Goal: Information Seeking & Learning: Learn about a topic

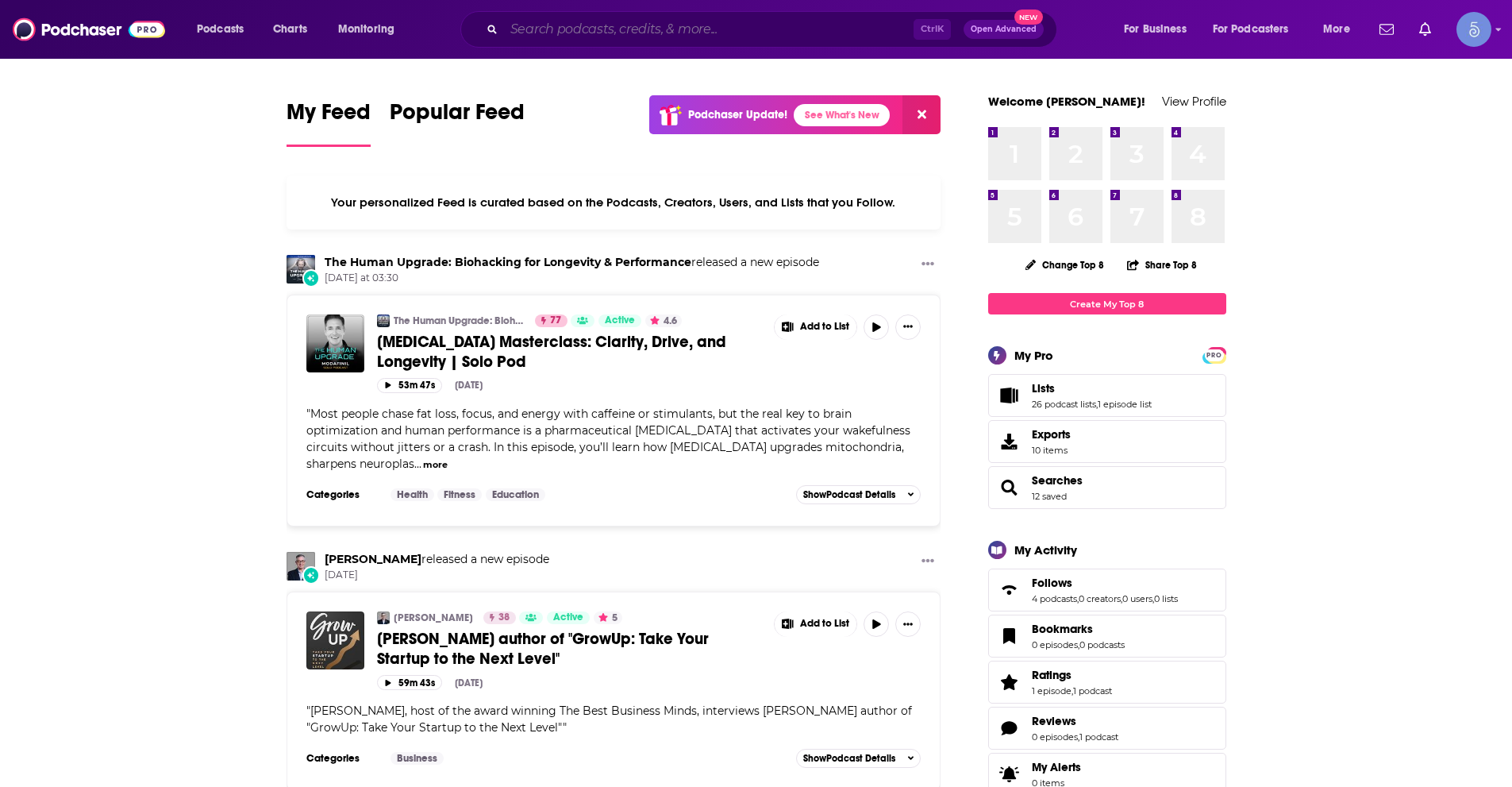
click at [595, 26] on input "Search podcasts, credits, & more..." at bounding box center [709, 29] width 410 height 25
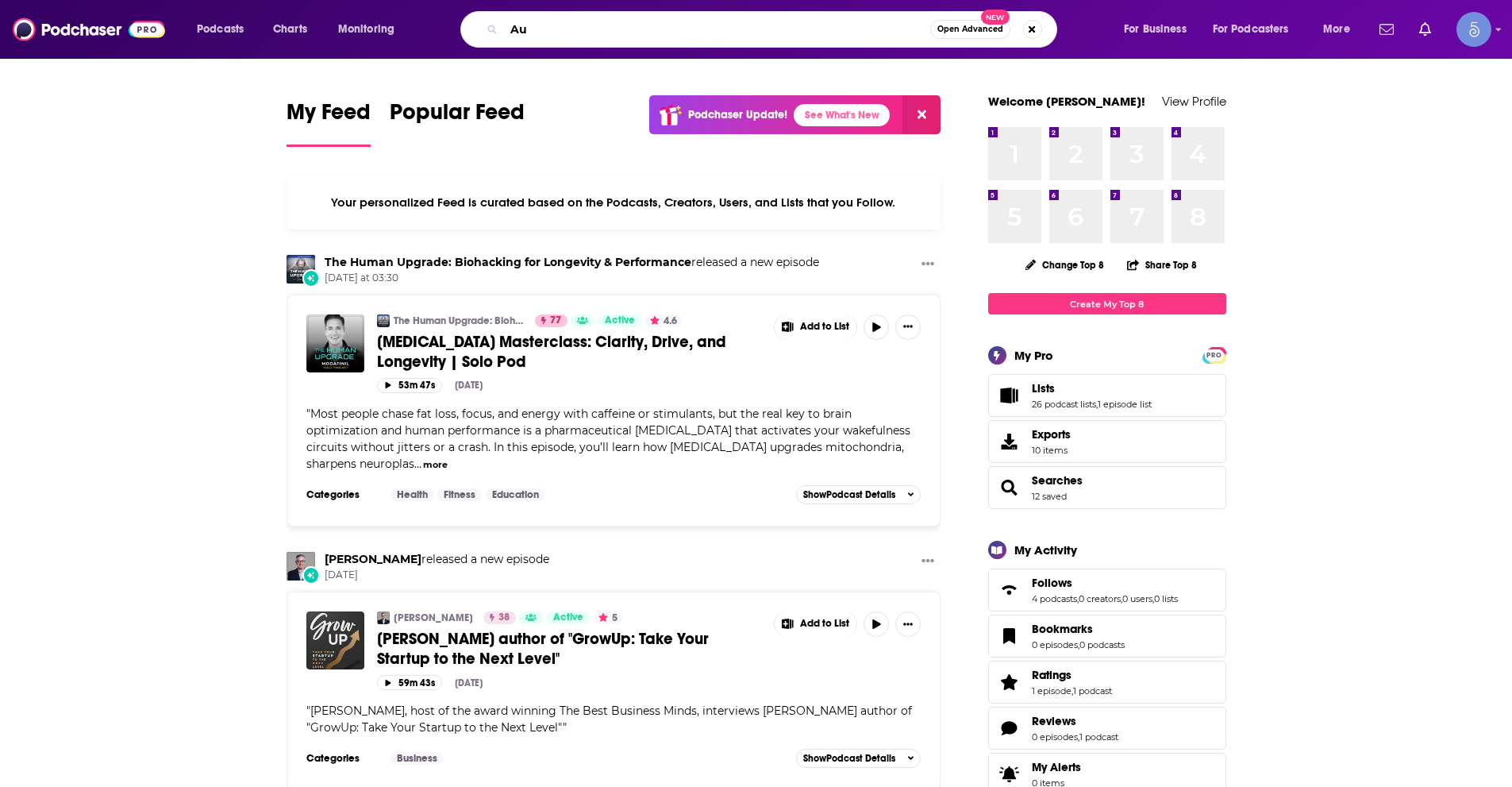
type input "A"
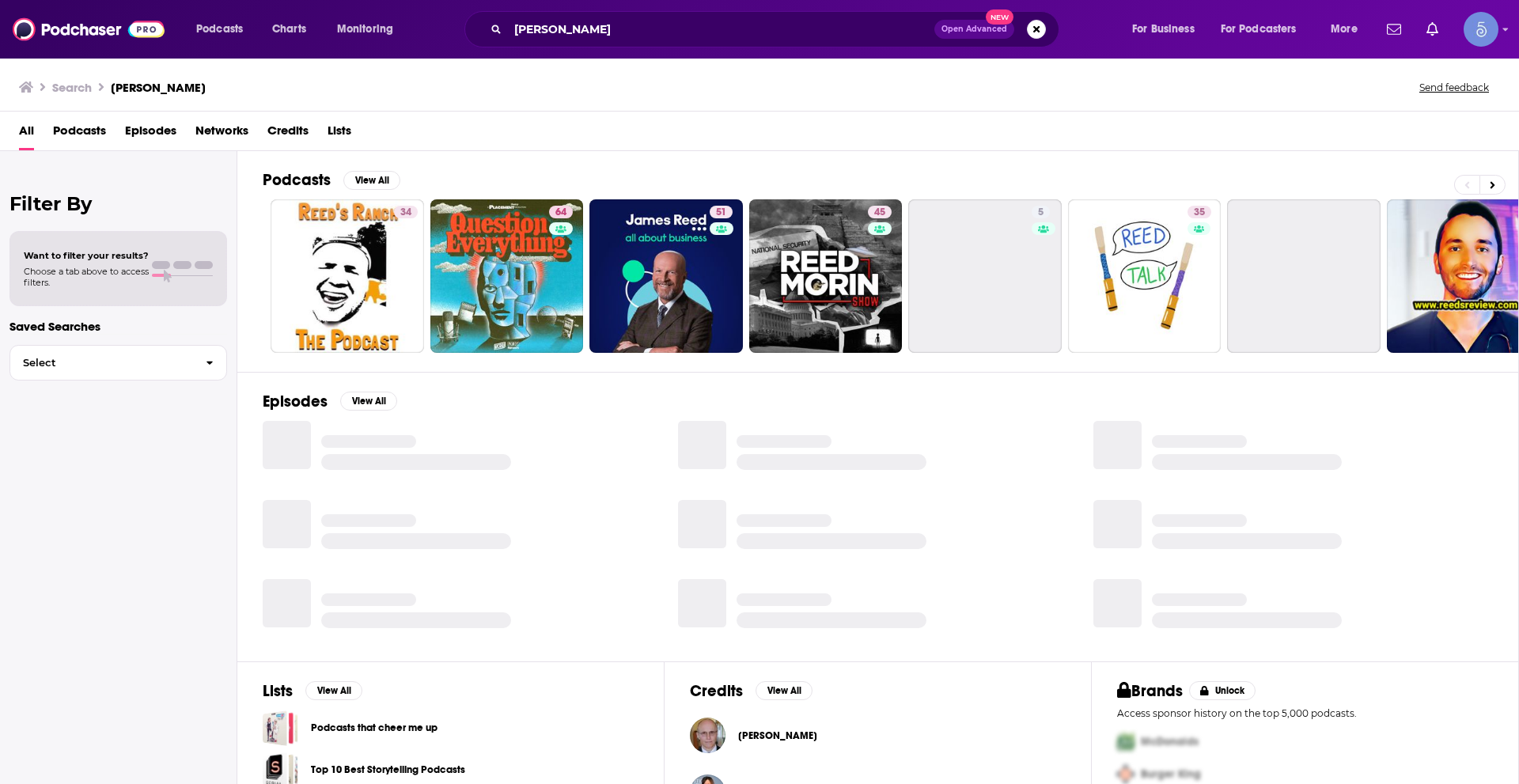
click at [78, 129] on span "Podcasts" at bounding box center [79, 134] width 53 height 33
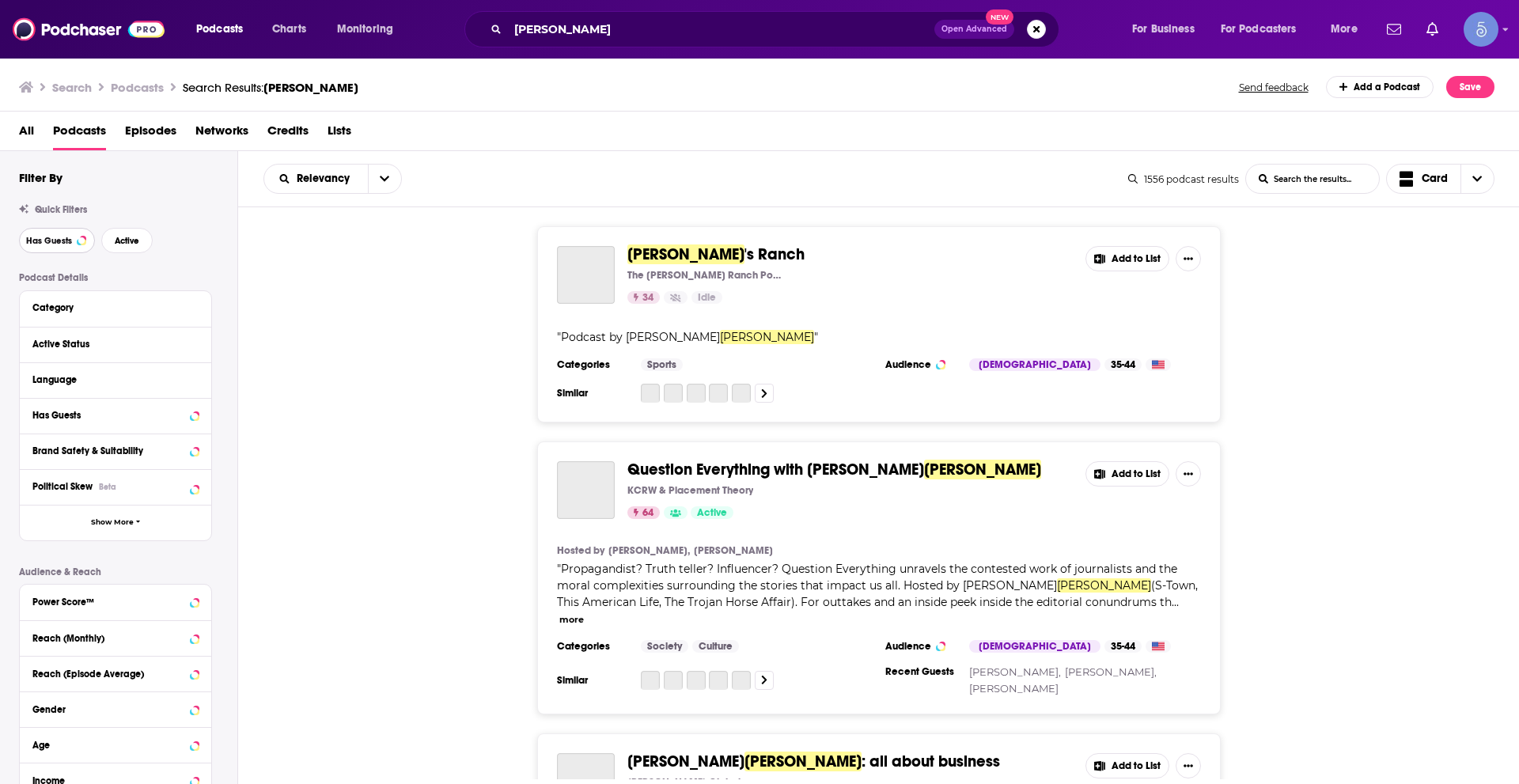
click at [60, 237] on span "Has Guests" at bounding box center [49, 241] width 46 height 9
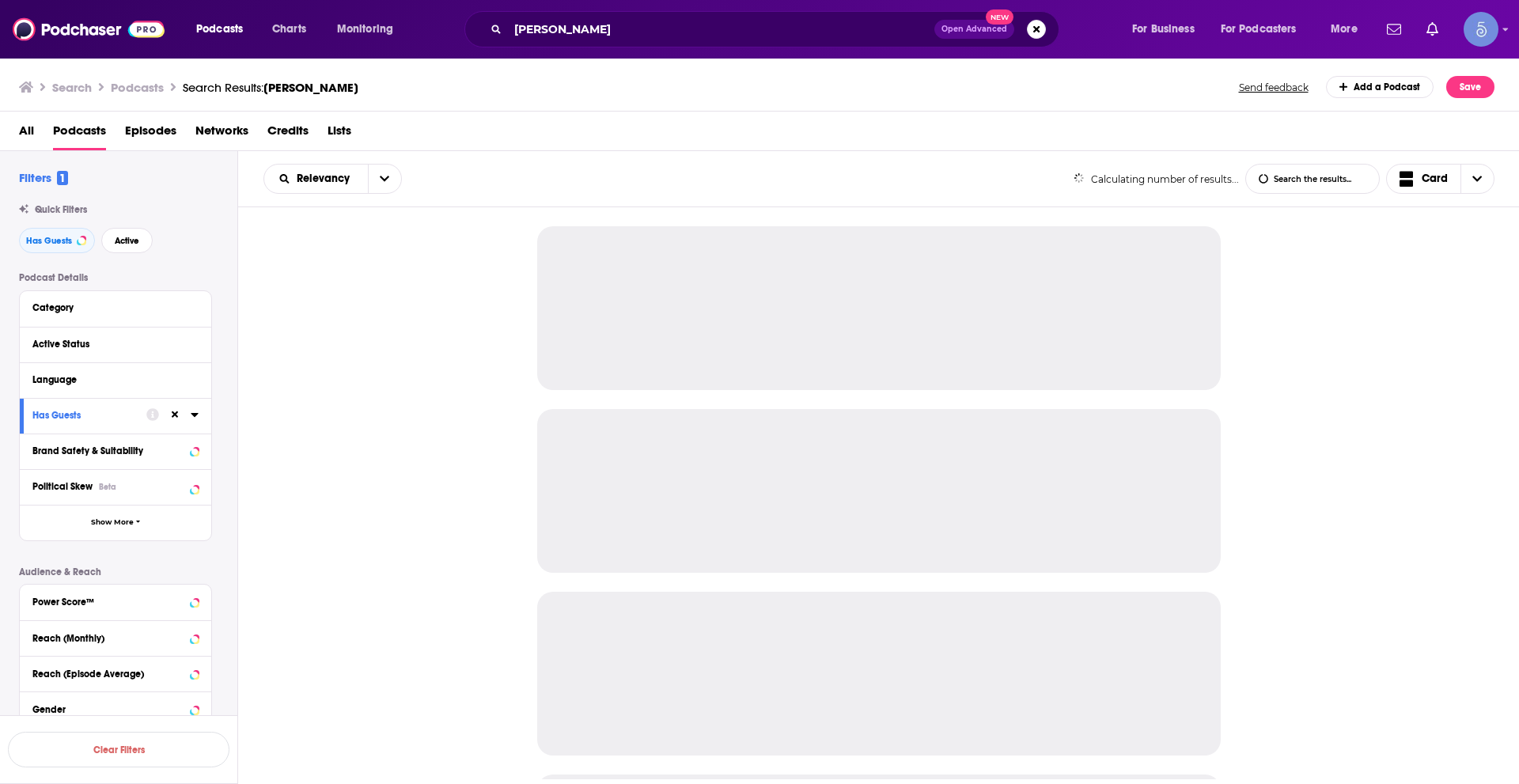
click at [160, 241] on div "Has Guests Active" at bounding box center [128, 240] width 219 height 25
click at [138, 243] on span "Active" at bounding box center [127, 241] width 25 height 9
click at [192, 378] on icon at bounding box center [194, 379] width 7 height 4
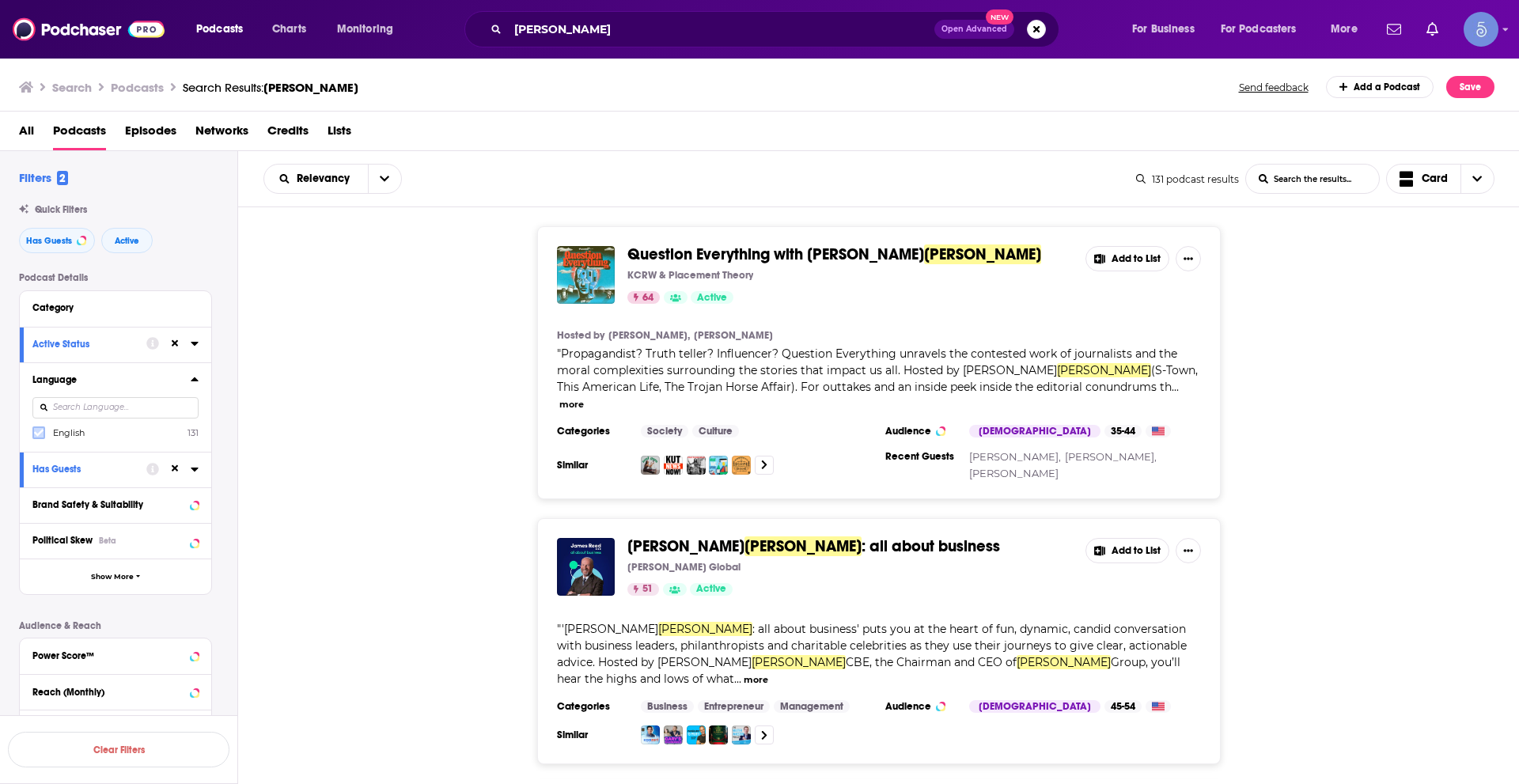
click at [38, 435] on icon at bounding box center [39, 433] width 10 height 7
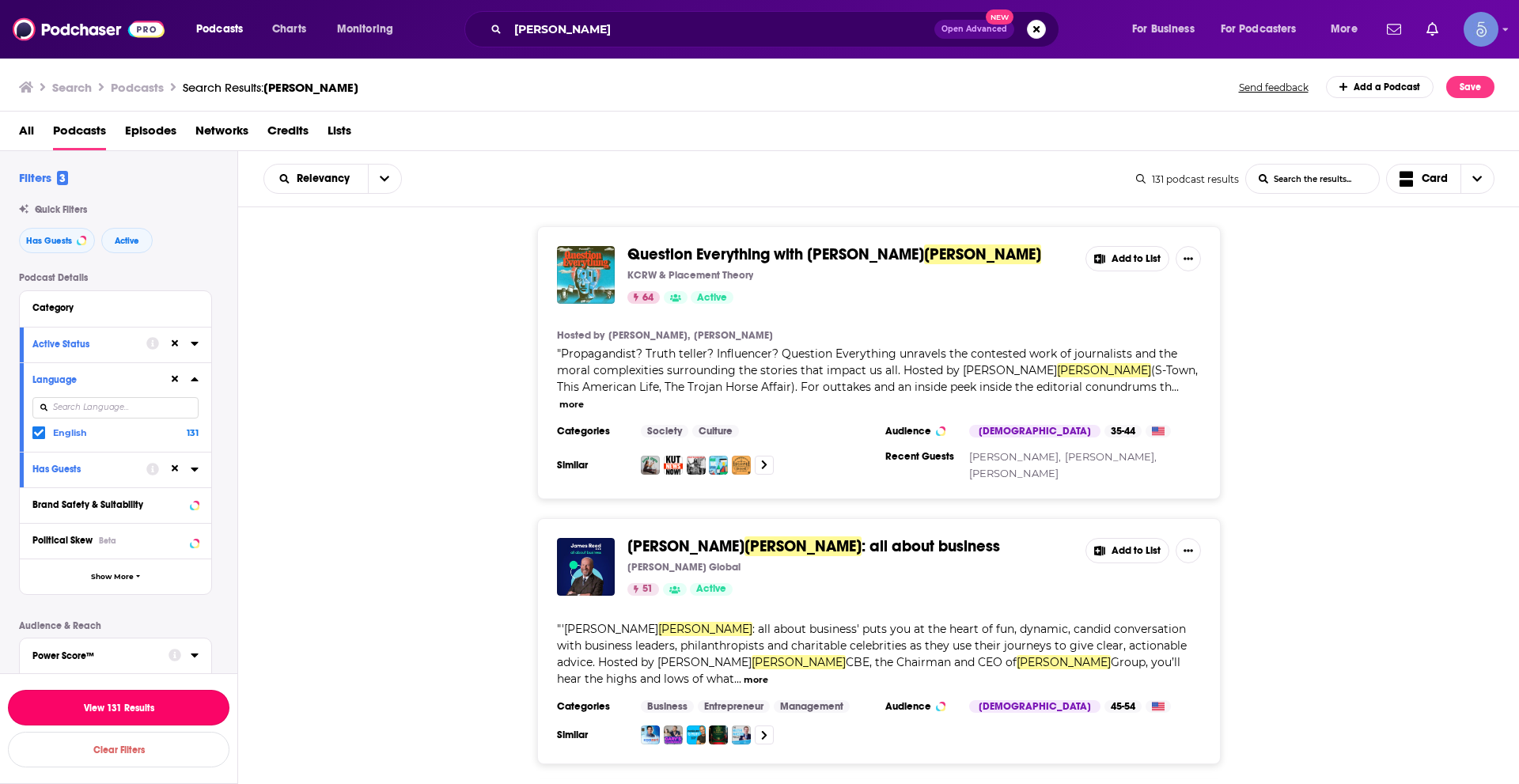
click at [176, 713] on button "View 131 Results" at bounding box center [119, 707] width 222 height 35
drag, startPoint x: 61, startPoint y: 239, endPoint x: 141, endPoint y: 247, distance: 80.4
click at [62, 239] on span "Has Guests" at bounding box center [49, 241] width 46 height 9
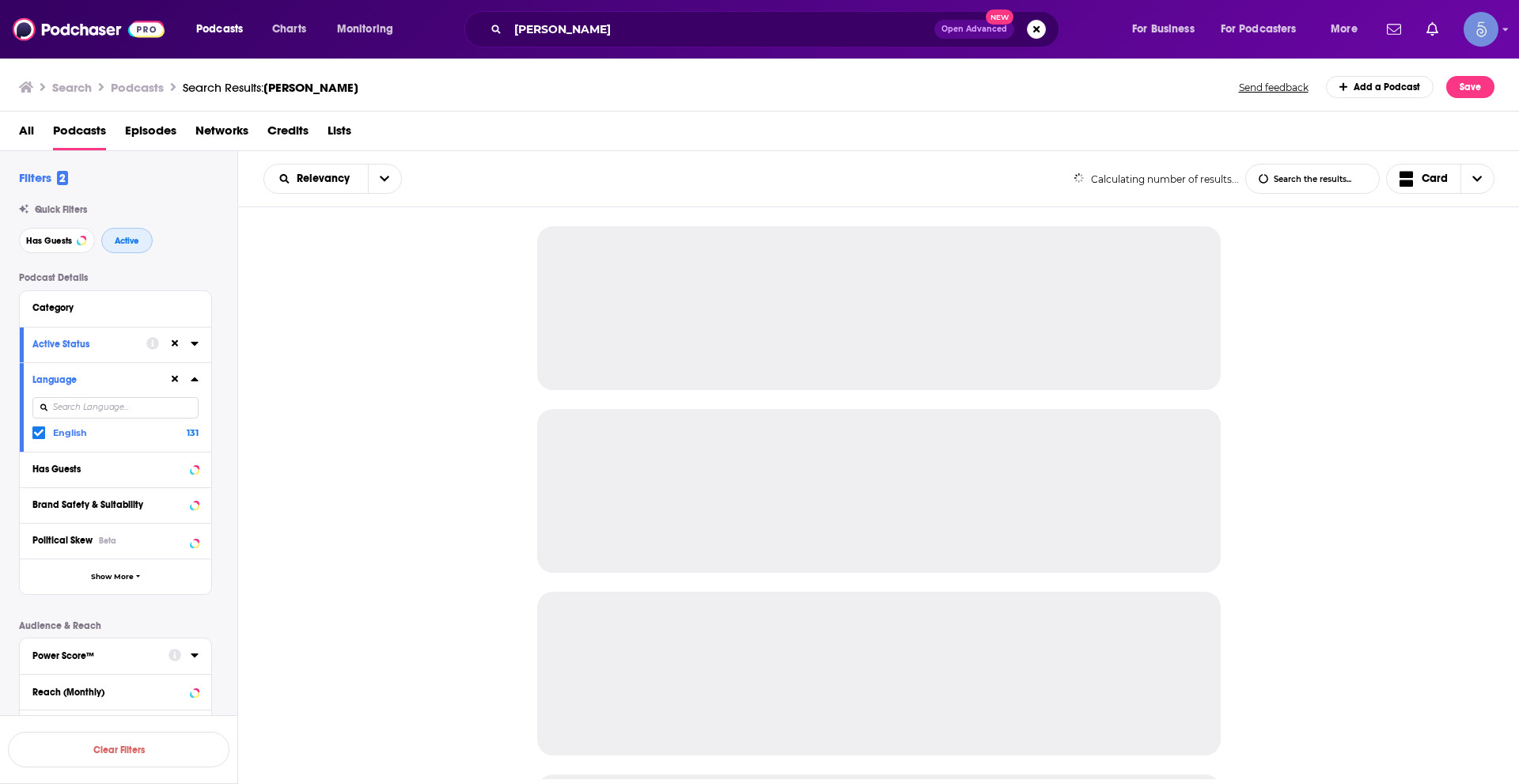
click at [131, 241] on span "Active" at bounding box center [127, 241] width 25 height 9
click at [181, 377] on div at bounding box center [183, 379] width 30 height 20
click at [575, 22] on input "Reed" at bounding box center [721, 29] width 427 height 25
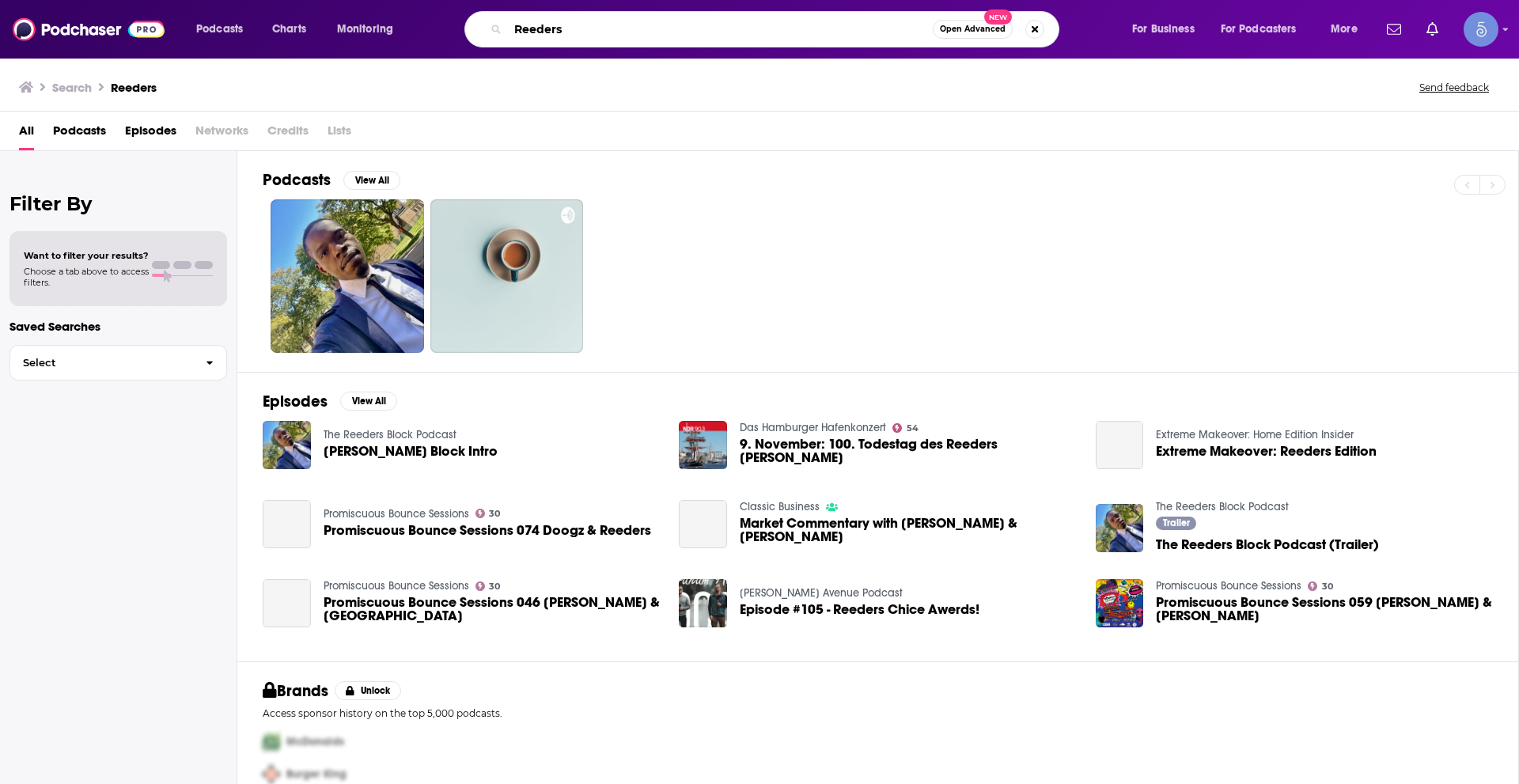
click at [531, 35] on input "Reeders" at bounding box center [720, 29] width 425 height 25
type input "Readers"
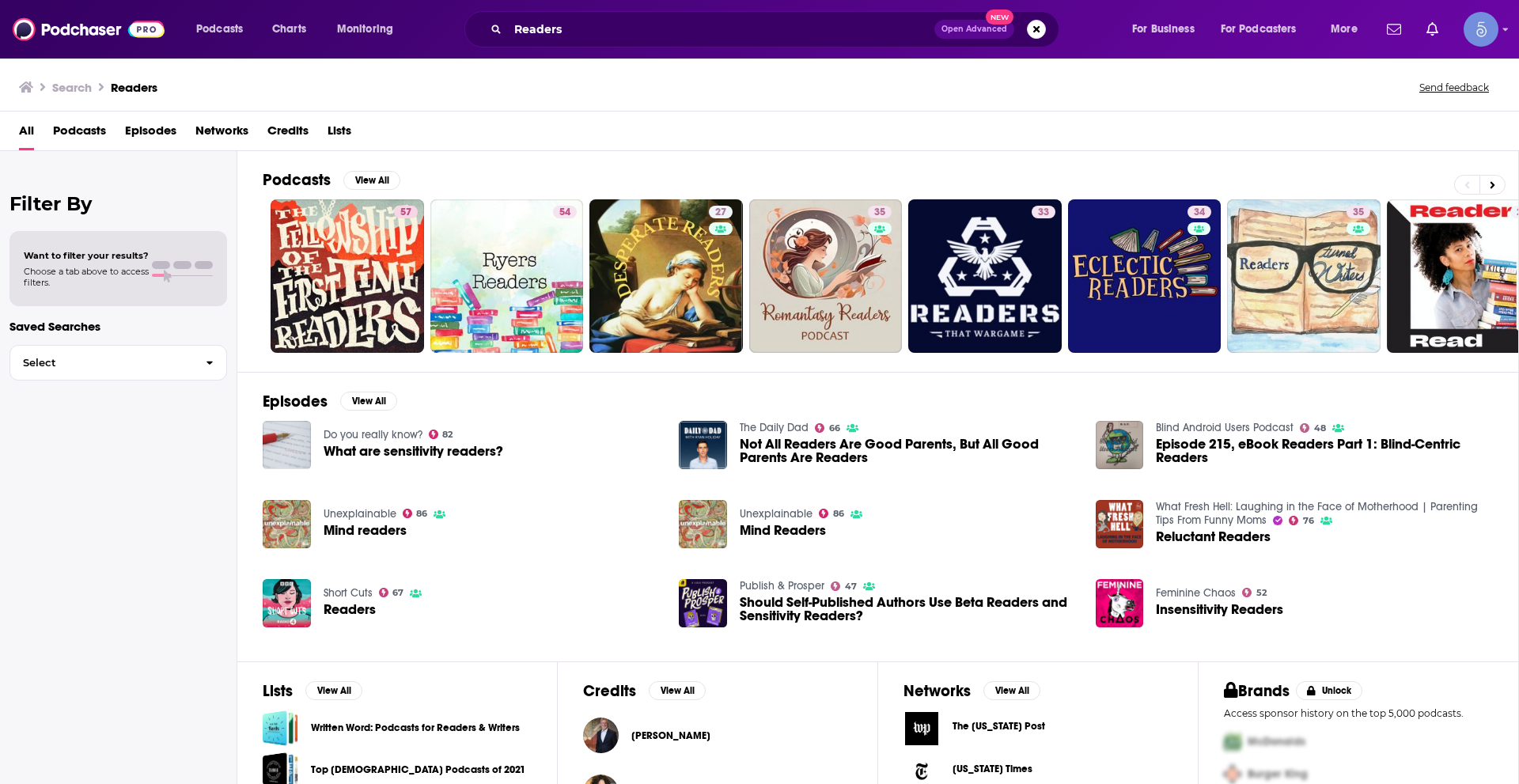
click at [91, 137] on span "Podcasts" at bounding box center [79, 134] width 53 height 33
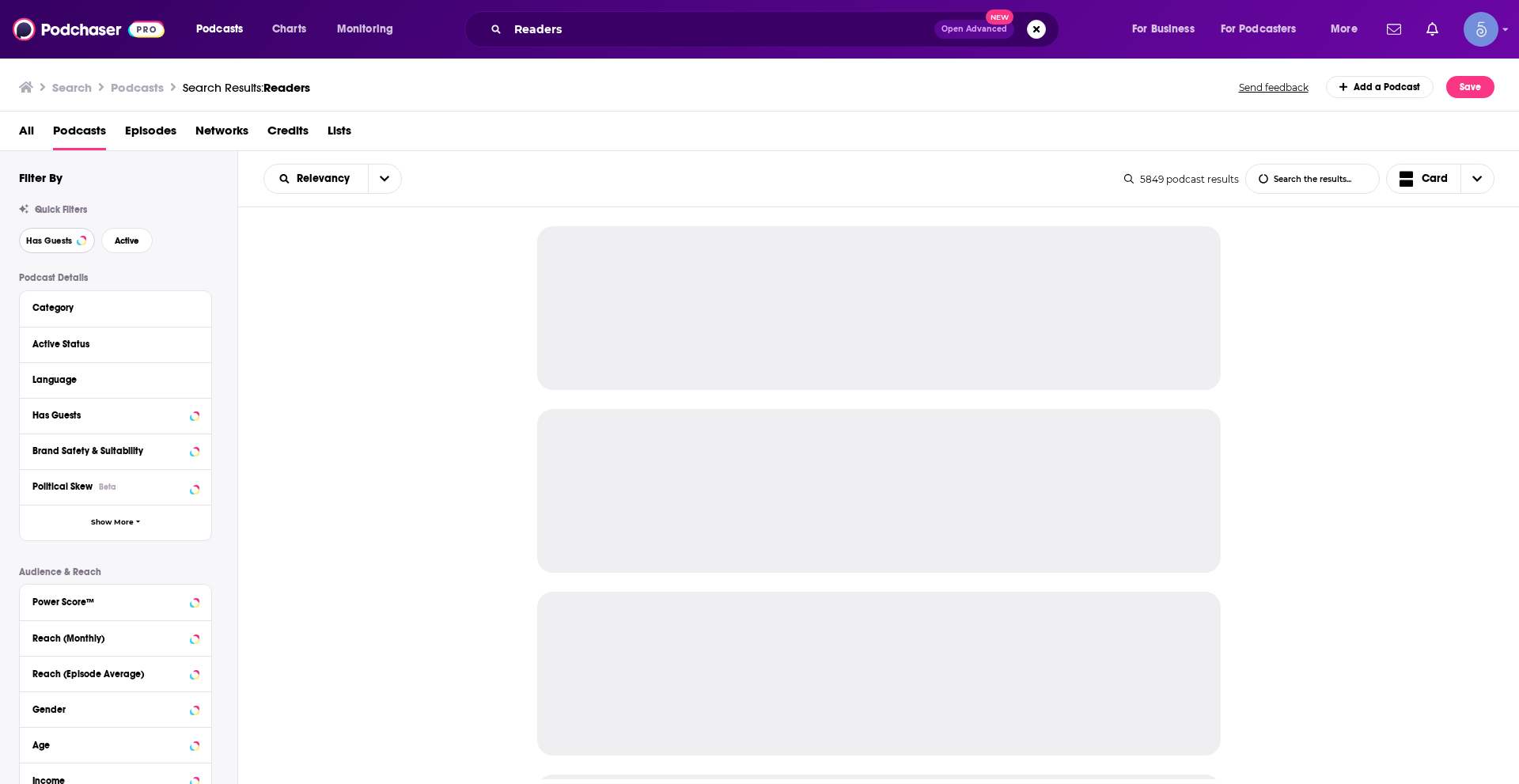
click at [47, 237] on span "Has Guests" at bounding box center [49, 241] width 46 height 9
click at [133, 234] on button "Active" at bounding box center [127, 240] width 52 height 25
click at [196, 374] on icon at bounding box center [195, 378] width 8 height 12
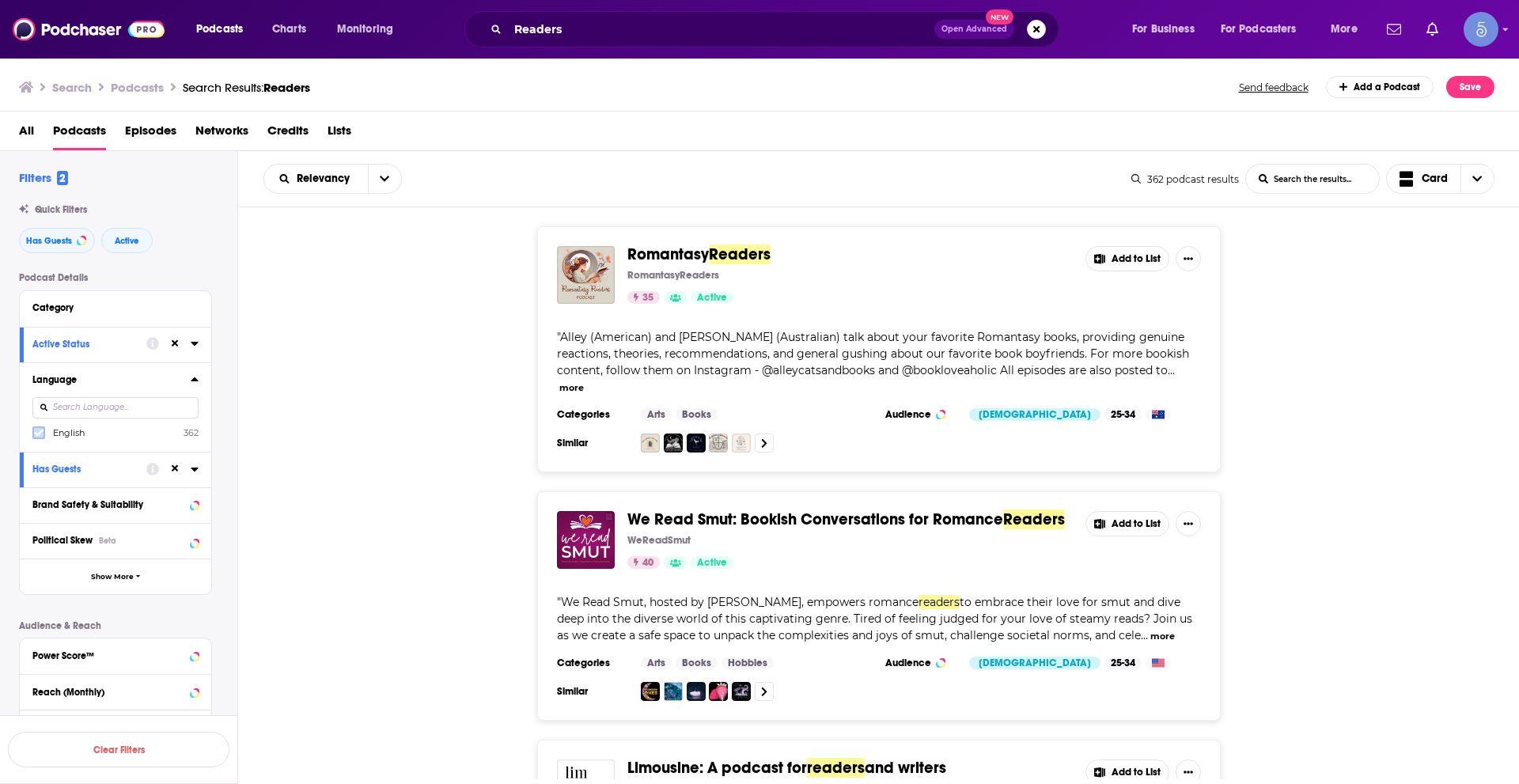
drag, startPoint x: 44, startPoint y: 436, endPoint x: 35, endPoint y: 435, distance: 9.1
click at [35, 435] on icon at bounding box center [39, 433] width 10 height 10
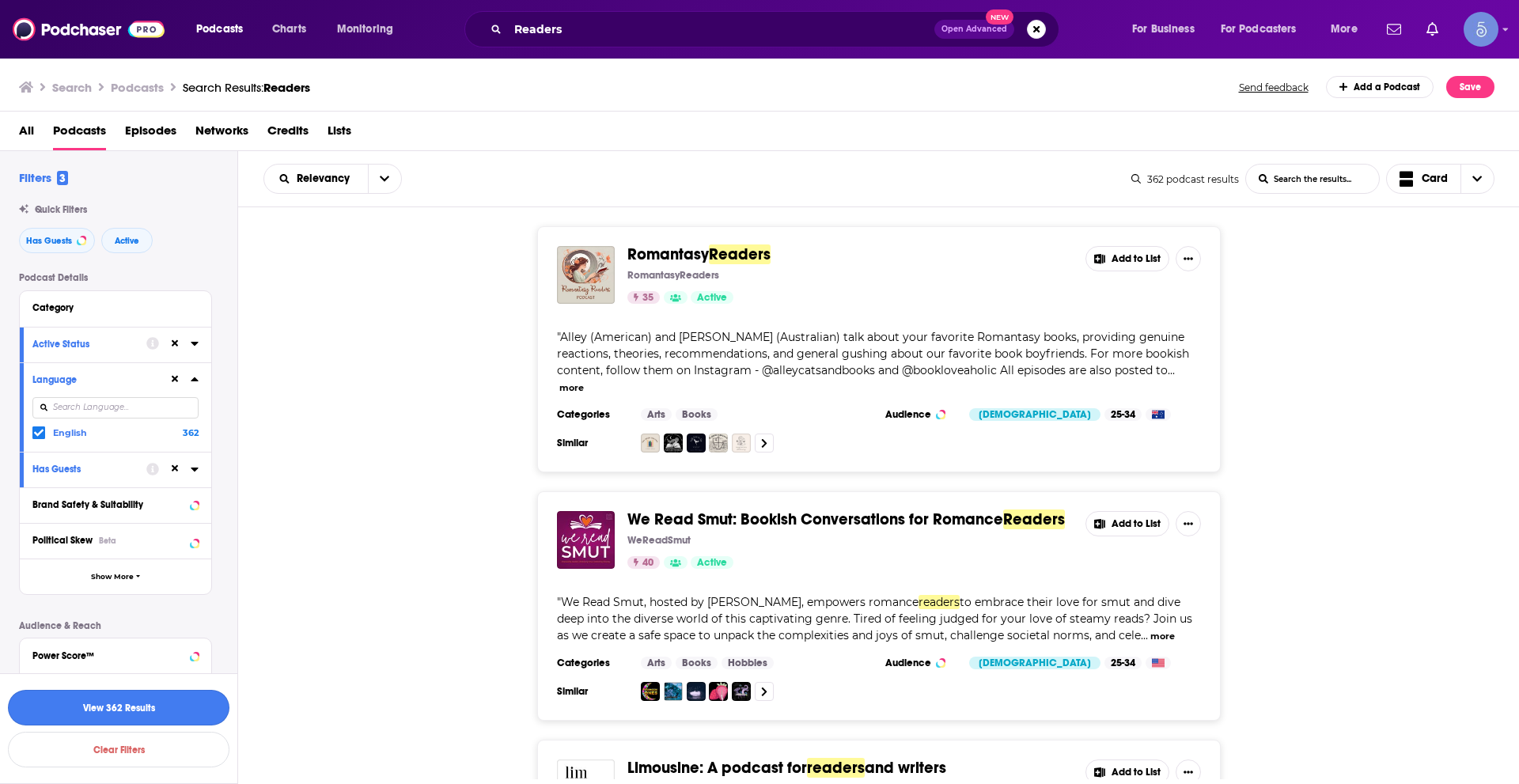
click at [176, 697] on button "View 362 Results" at bounding box center [119, 707] width 222 height 35
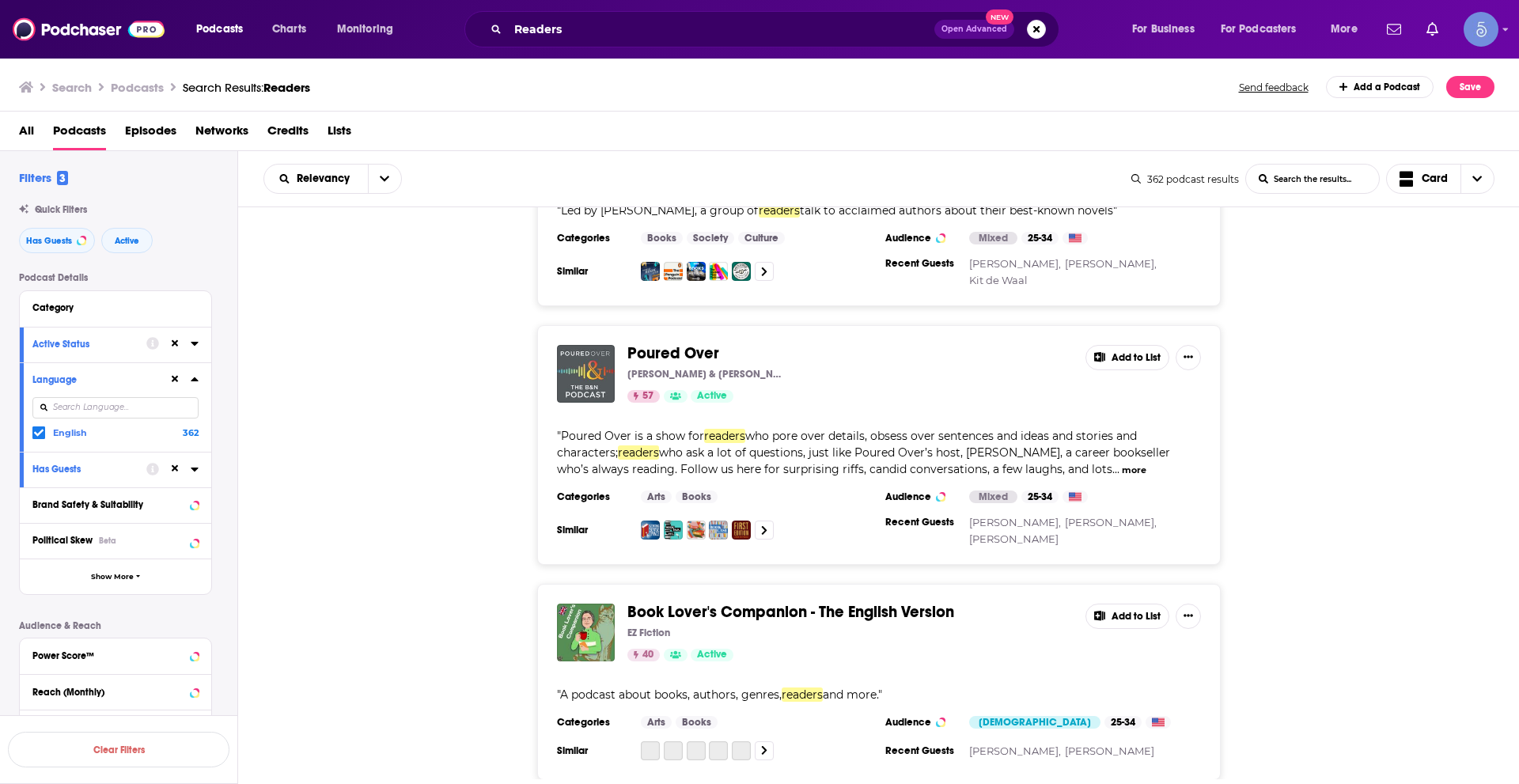
scroll to position [4666, 0]
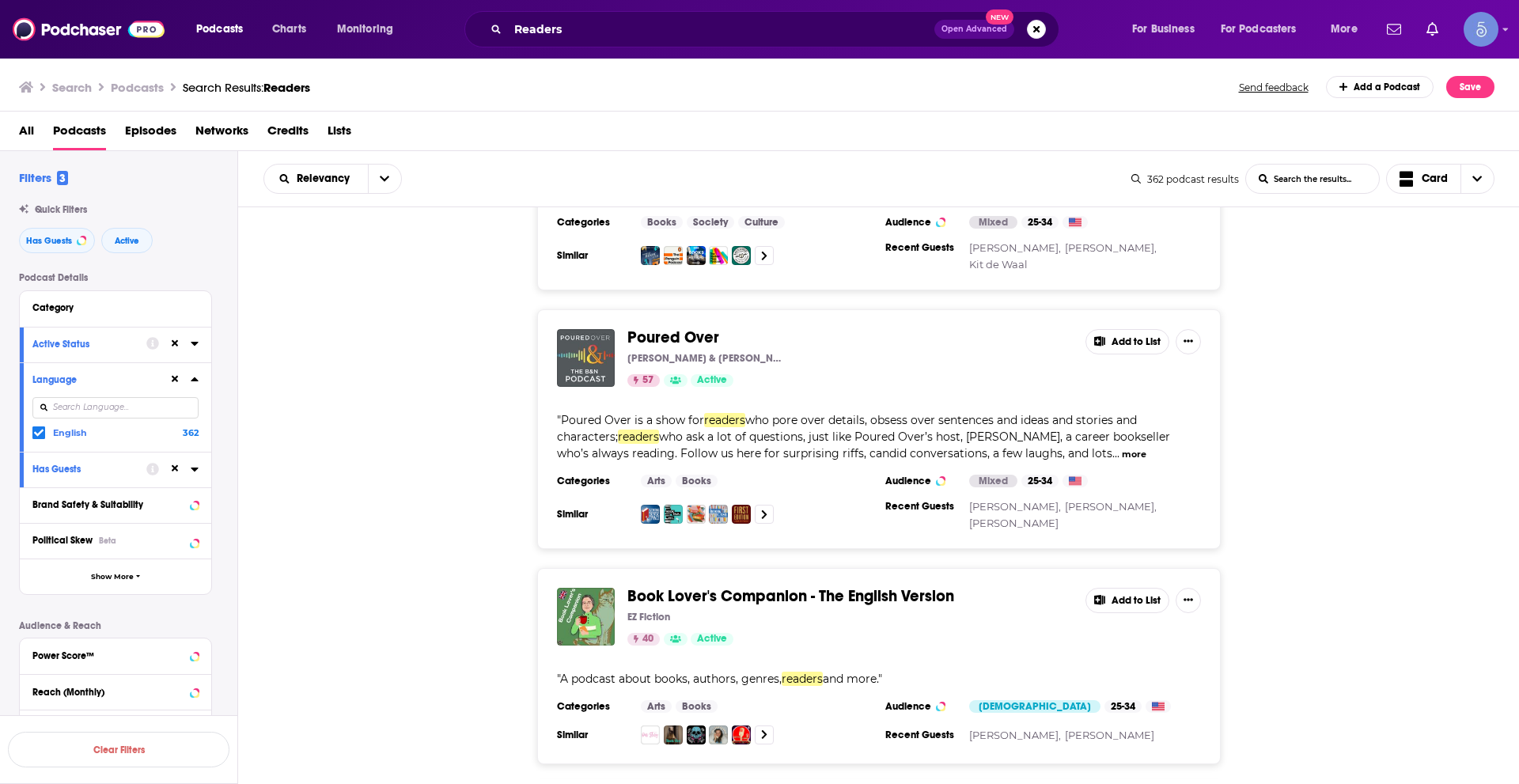
click at [1122, 448] on button "more" at bounding box center [1134, 454] width 25 height 13
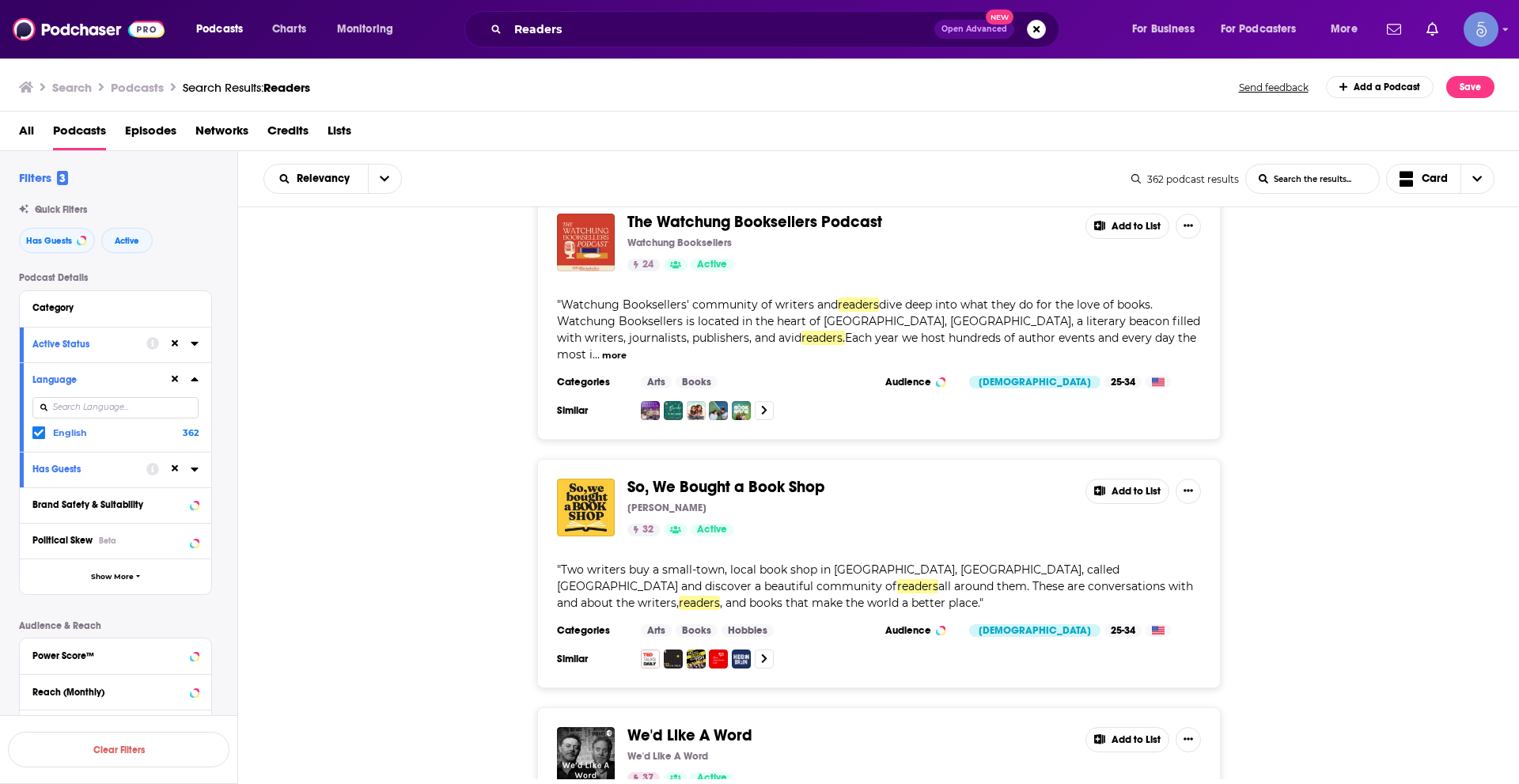
scroll to position [5535, 0]
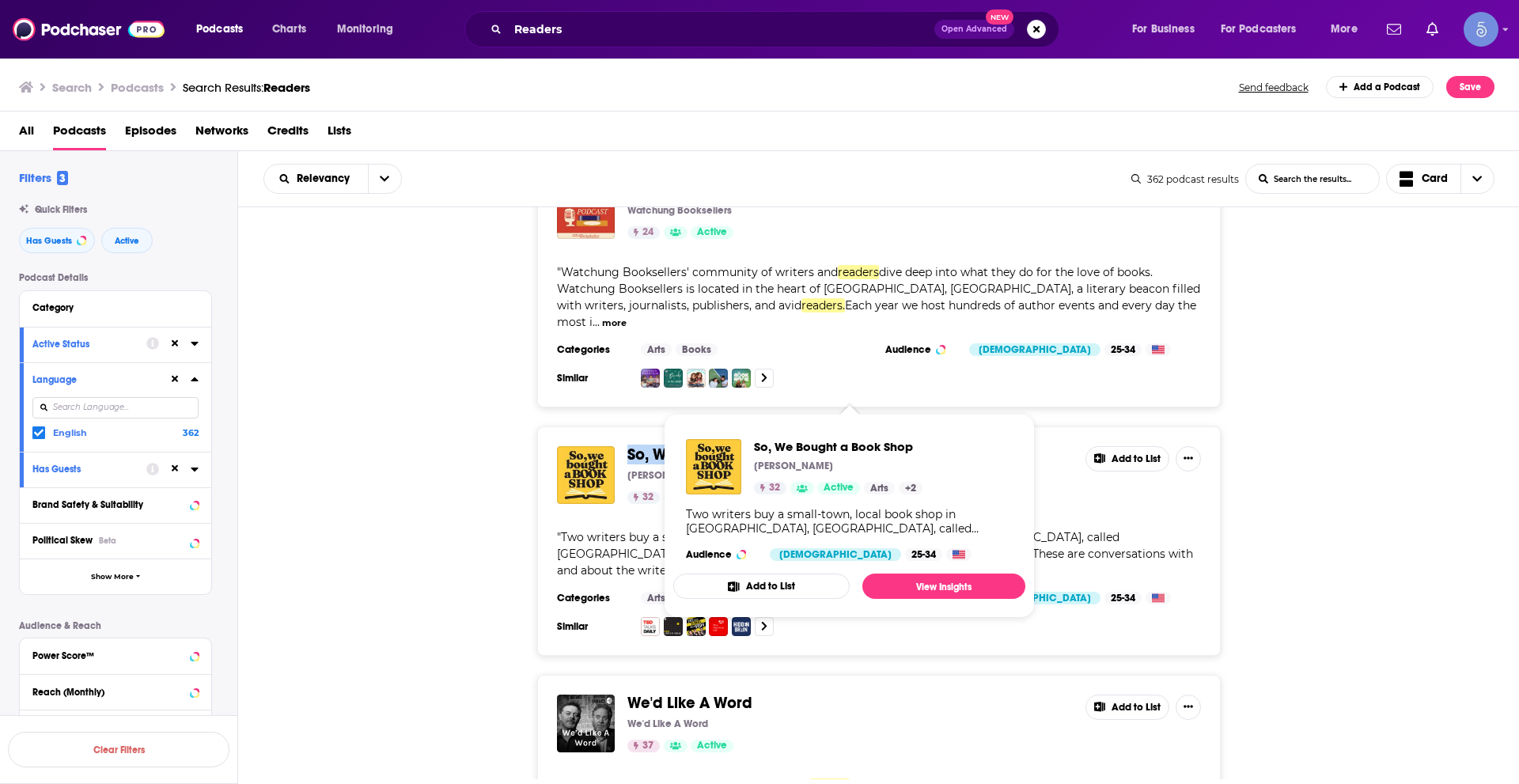
drag, startPoint x: 830, startPoint y: 376, endPoint x: 628, endPoint y: 392, distance: 202.6
click at [628, 426] on div "So, We Bought a Book Shop Shawn Smucker 32 Active Add to List " Two writers buy…" at bounding box center [879, 541] width 684 height 229
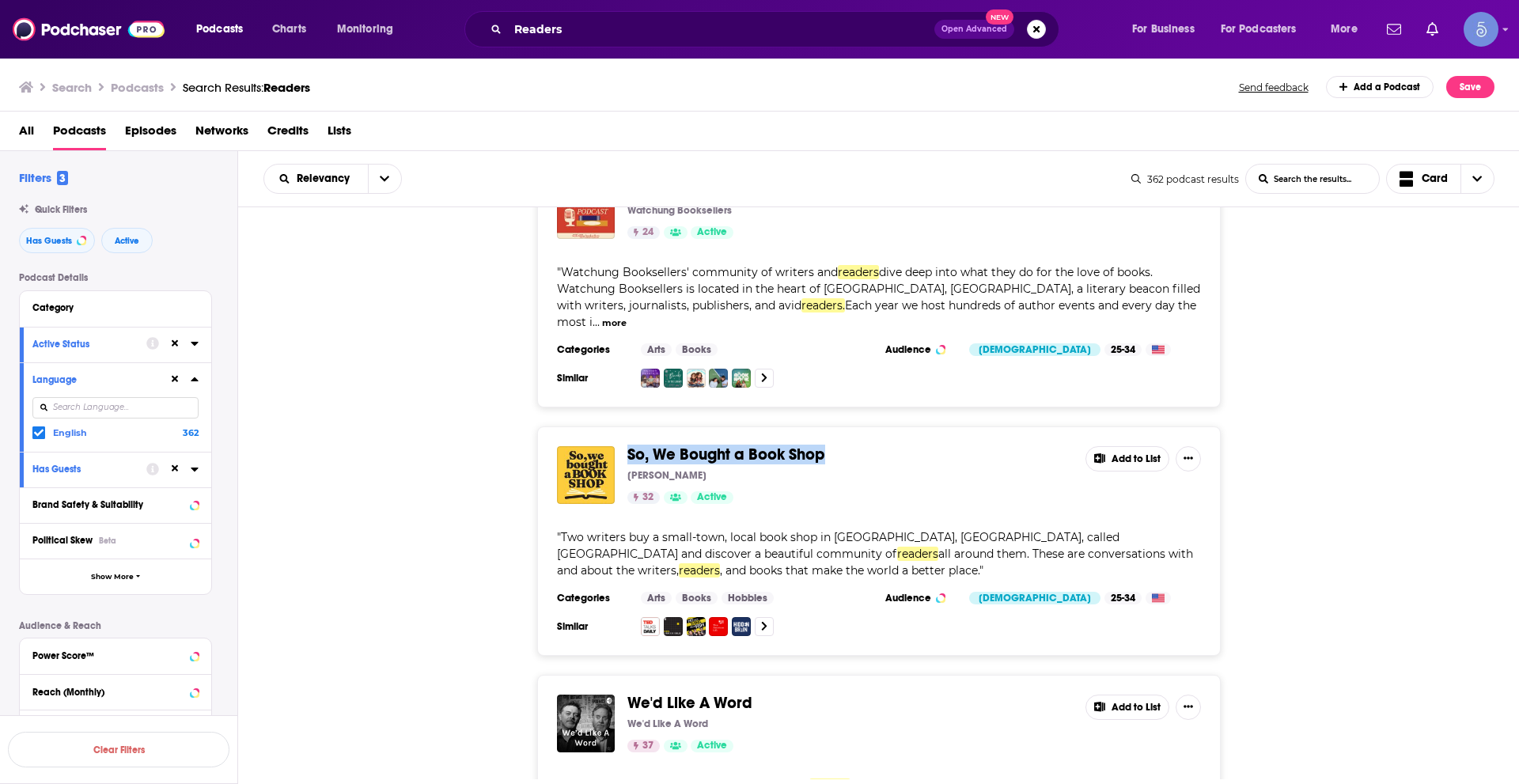
copy span "So, We Bought a Book Shop"
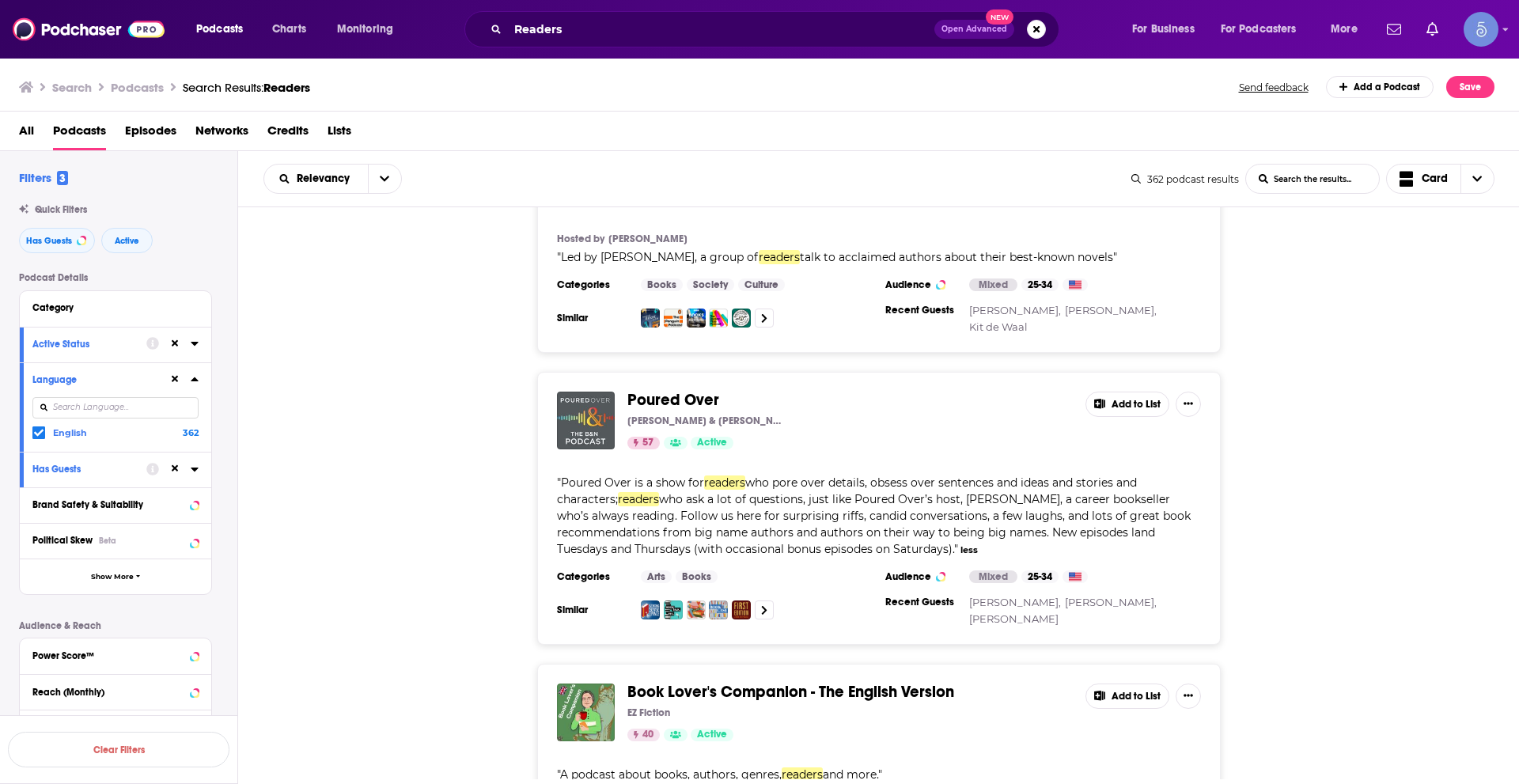
scroll to position [4587, 0]
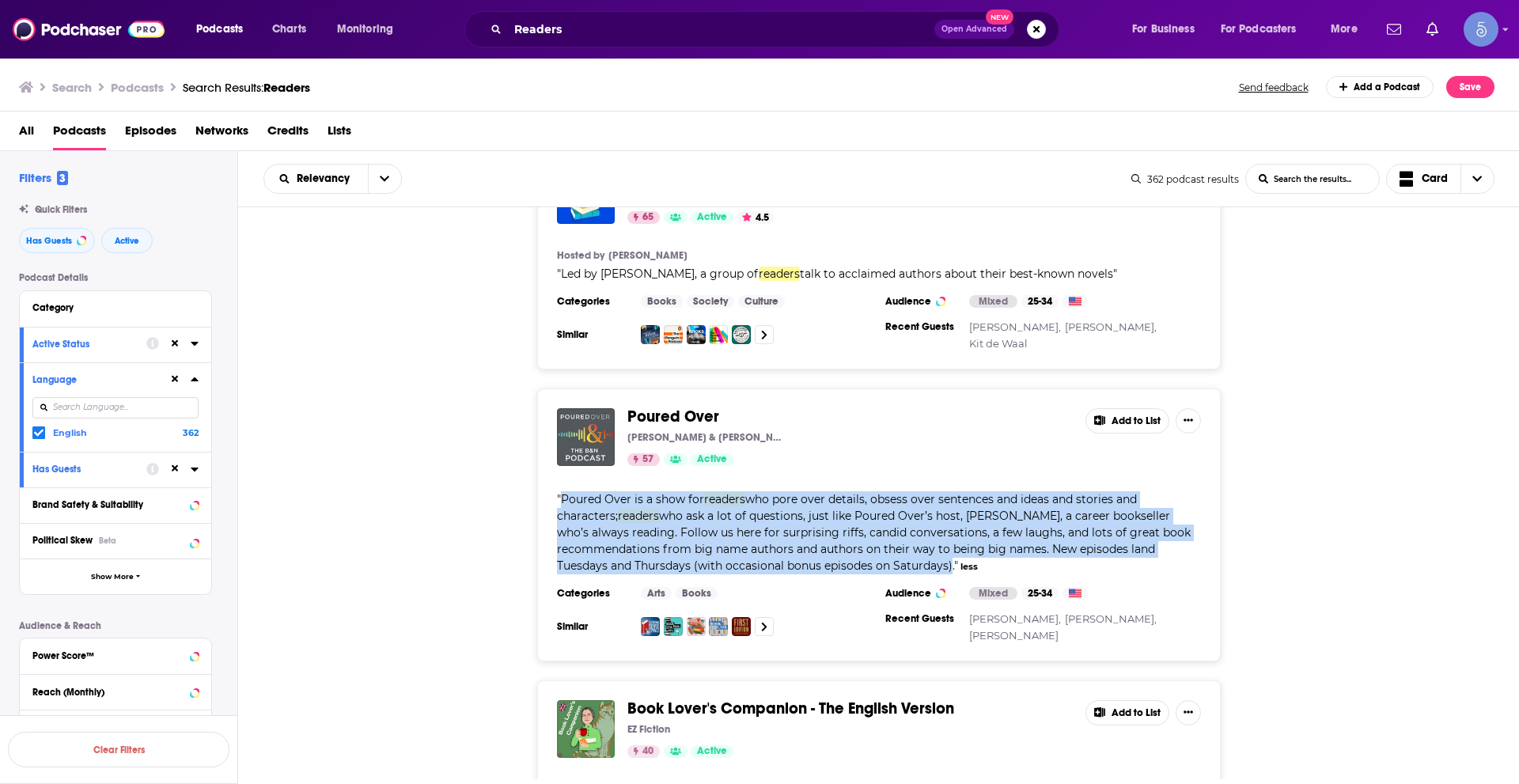
drag, startPoint x: 561, startPoint y: 449, endPoint x: 954, endPoint y: 519, distance: 399.2
click at [954, 519] on span "" Poured Over is a show for readers who pore over details, obsess over sentence…" at bounding box center [874, 532] width 634 height 81
click at [319, 473] on div "Poured Over Barnes & Noble 57 Active Add to List " Poured Over is a show for re…" at bounding box center [879, 524] width 1282 height 273
drag, startPoint x: 562, startPoint y: 447, endPoint x: 949, endPoint y: 527, distance: 395.2
click at [949, 527] on div "Poured Over Barnes & Noble 57 Active Add to List " Poured Over is a show for re…" at bounding box center [879, 524] width 684 height 273
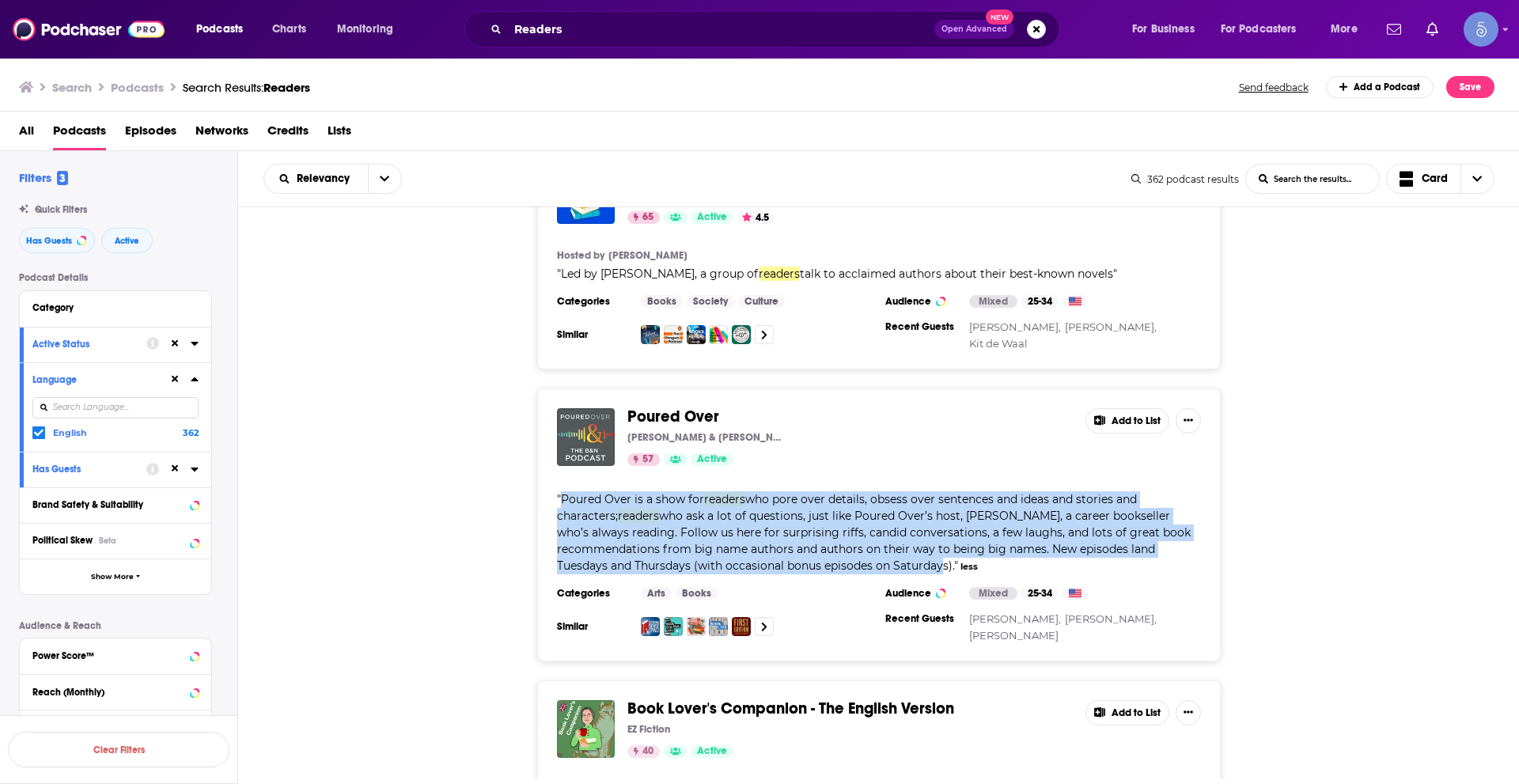
click at [391, 504] on div "Poured Over Barnes & Noble 57 Active Add to List " Poured Over is a show for re…" at bounding box center [879, 524] width 1282 height 273
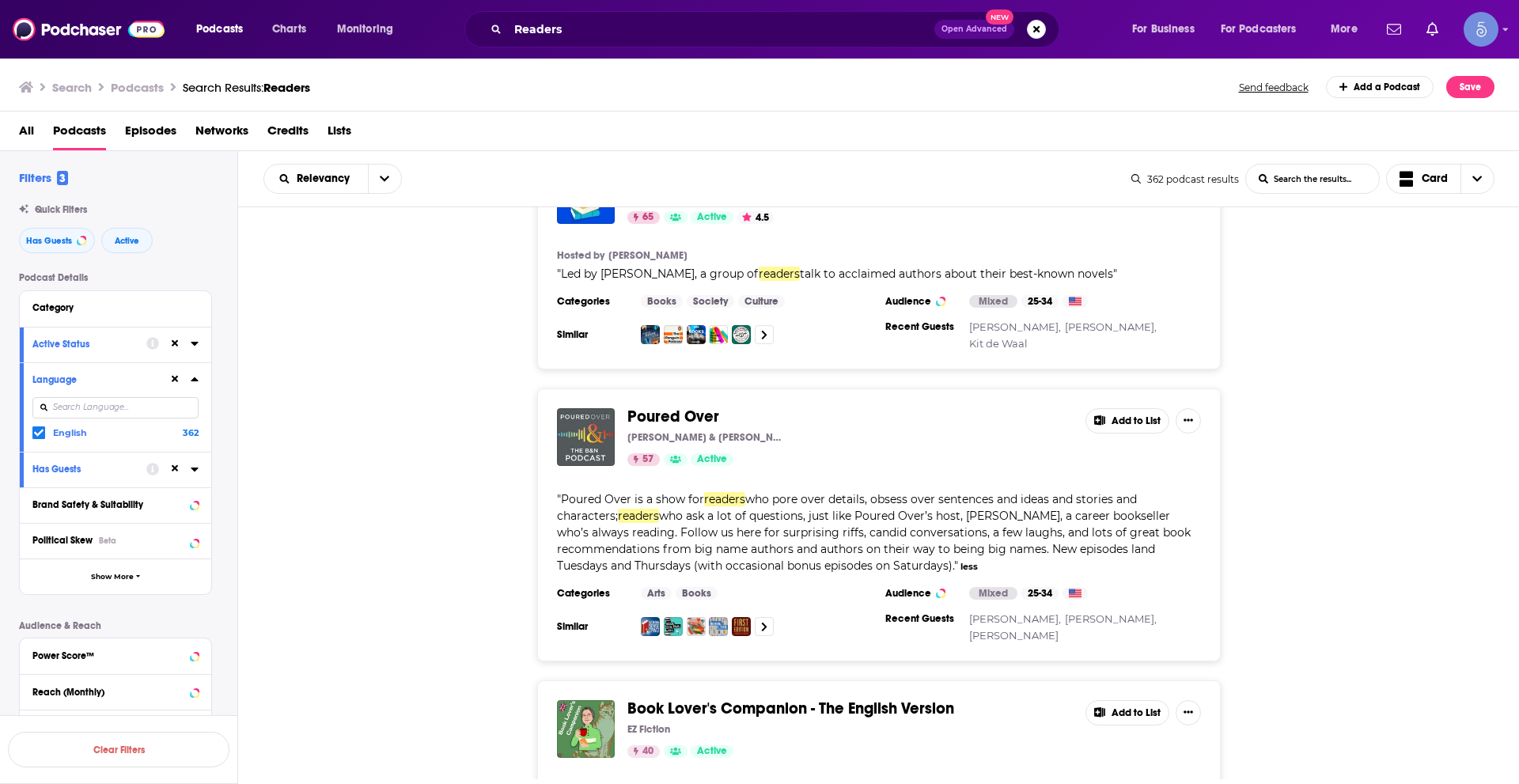
click at [444, 430] on div "Poured Over Barnes & Noble 57 Active Add to List " Poured Over is a show for re…" at bounding box center [879, 524] width 1282 height 273
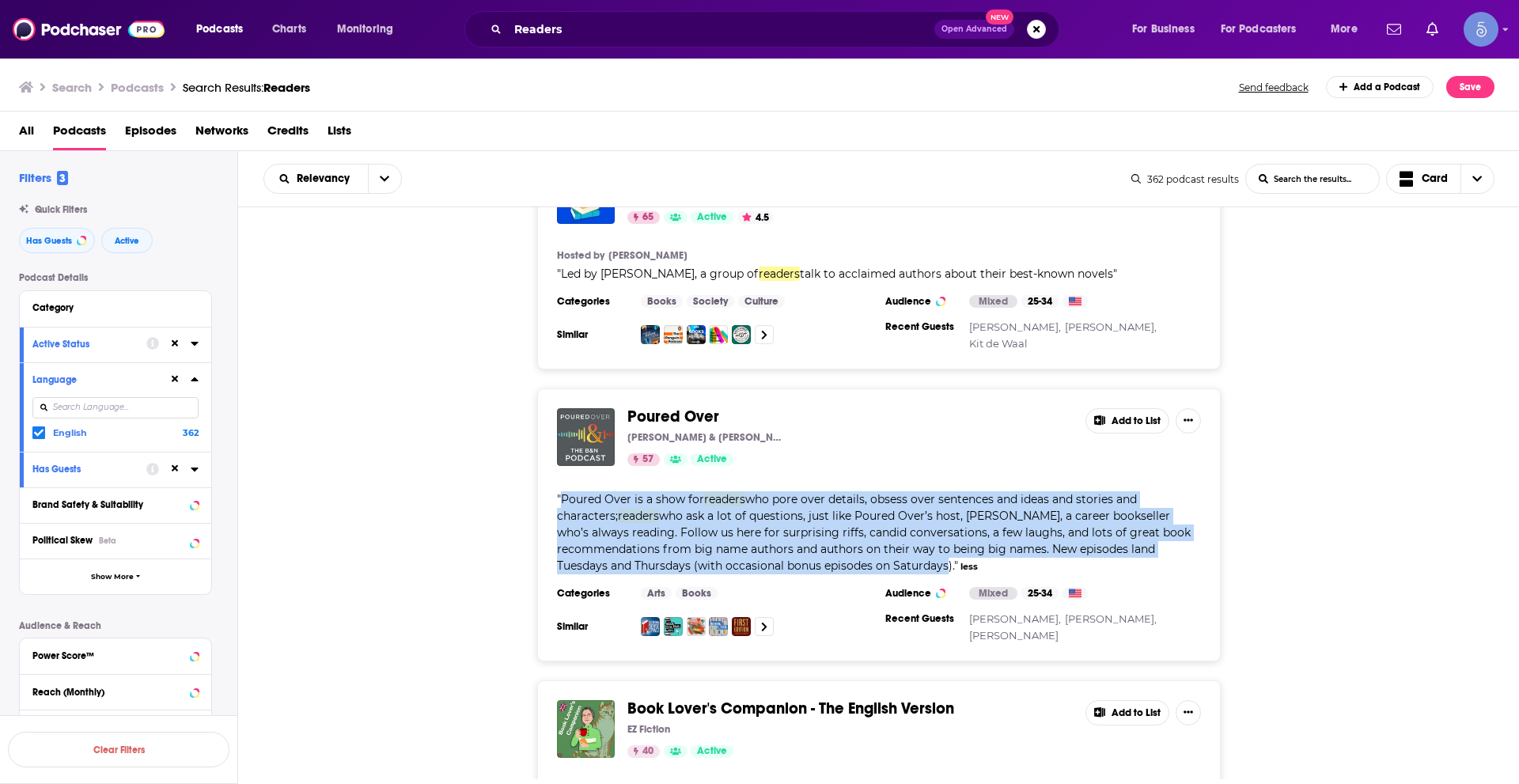
drag, startPoint x: 559, startPoint y: 447, endPoint x: 952, endPoint y: 523, distance: 400.3
click at [952, 523] on div "" Poured Over is a show for readers who pore over details, obsess over sentence…" at bounding box center [879, 532] width 644 height 83
copy span "Poured Over is a show for readers who pore over details, obsess over sentences …"
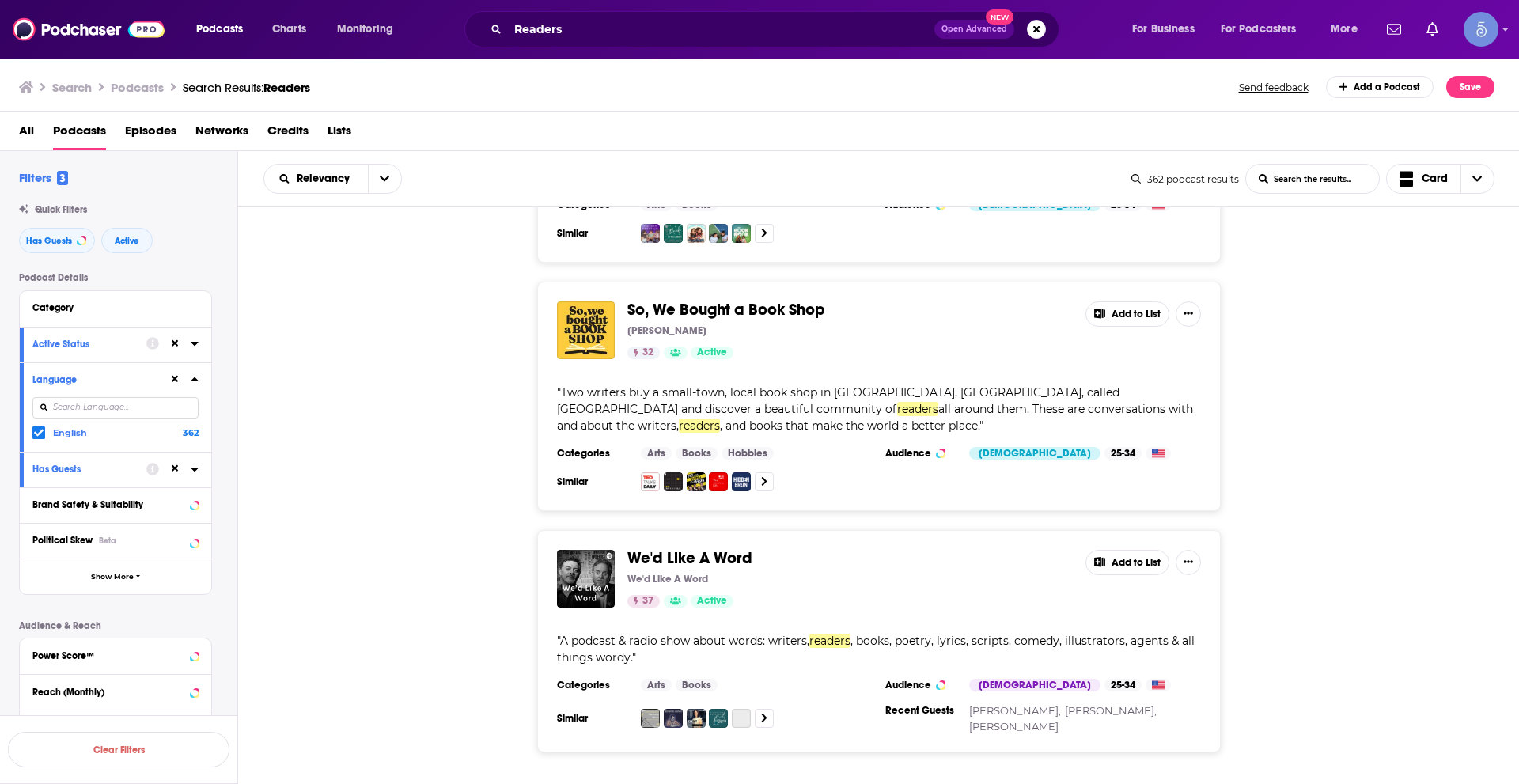
scroll to position [5687, 0]
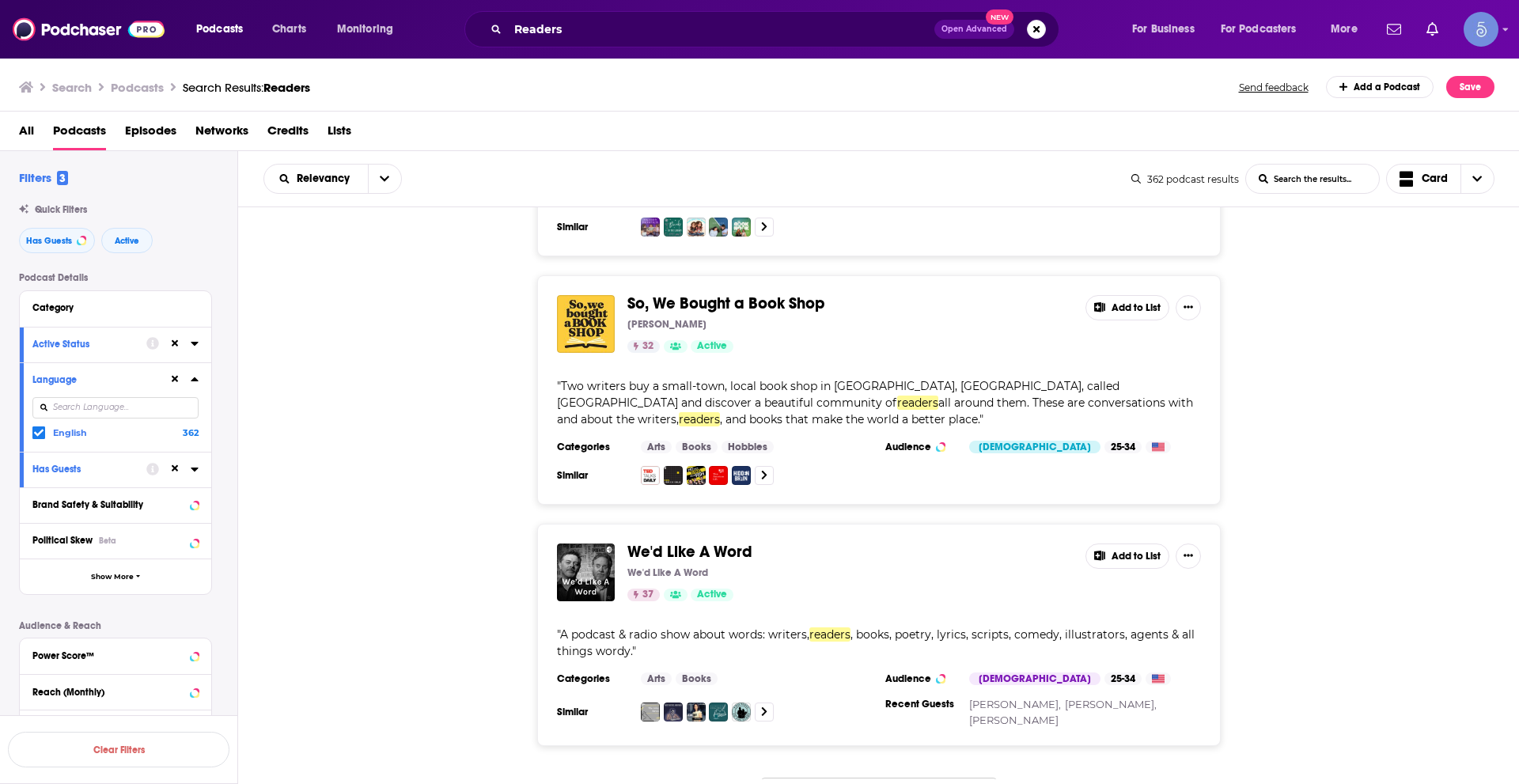
click at [846, 777] on button "Load More..." at bounding box center [879, 799] width 237 height 43
drag, startPoint x: 678, startPoint y: 480, endPoint x: 334, endPoint y: 511, distance: 345.4
click at [334, 524] on div "We'd Like A Word We'd Like A Word 37 Active Add to List " A podcast & radio sho…" at bounding box center [879, 635] width 1282 height 223
drag, startPoint x: 657, startPoint y: 480, endPoint x: 422, endPoint y: 501, distance: 235.9
click at [422, 524] on div "We'd Like A Word We'd Like A Word 37 Active Add to List " A podcast & radio sho…" at bounding box center [879, 635] width 1282 height 223
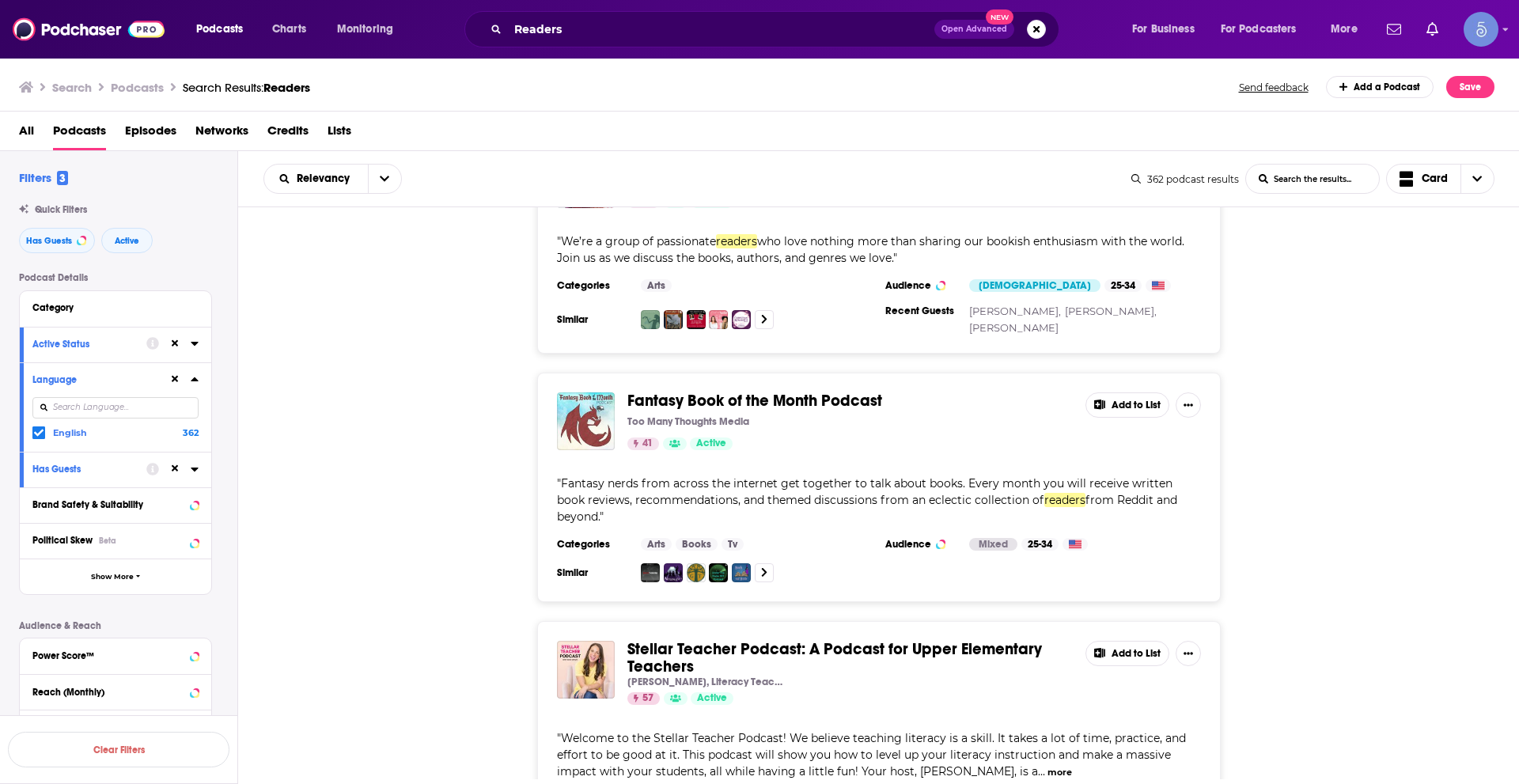
scroll to position [11749, 0]
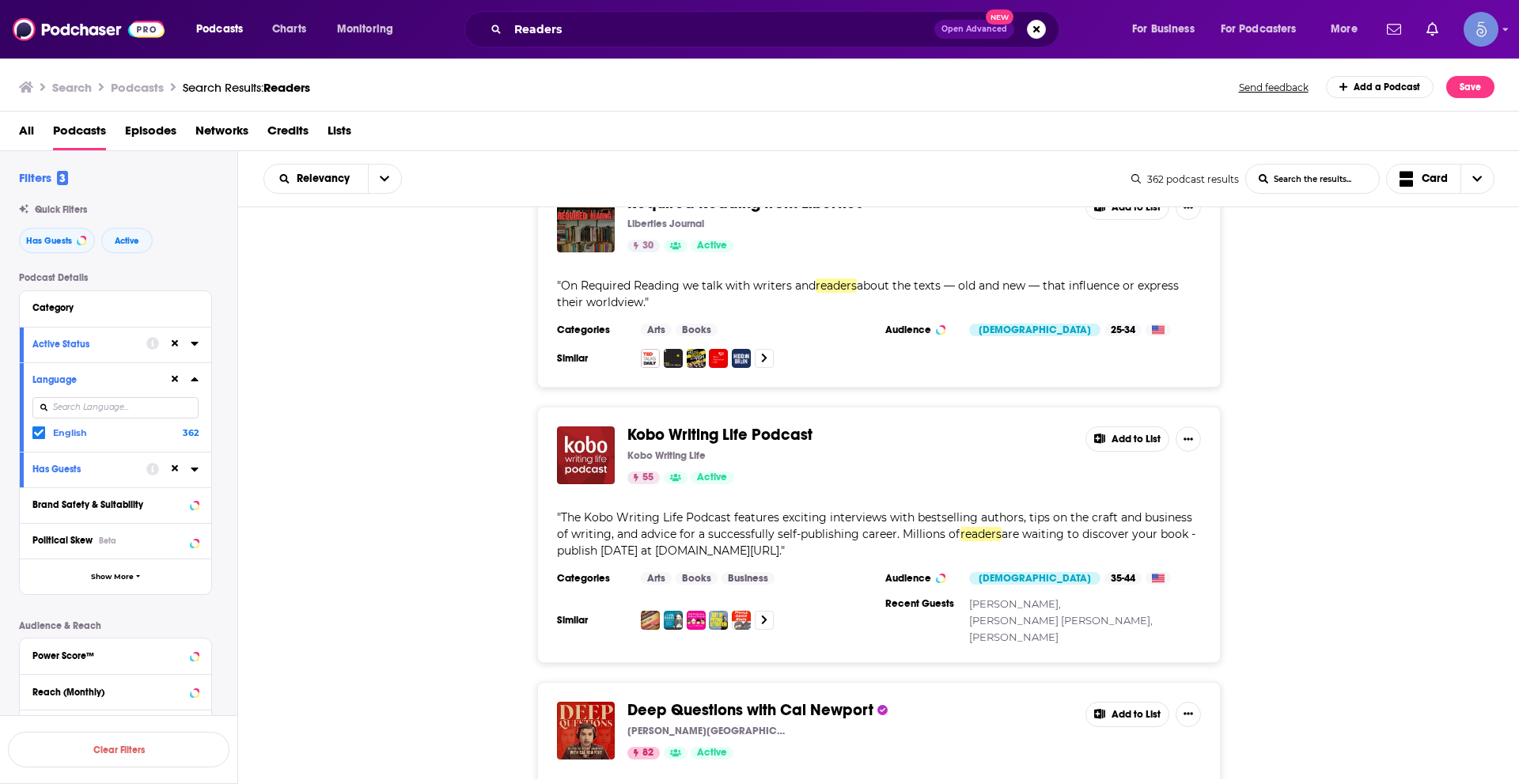
scroll to position [13884, 0]
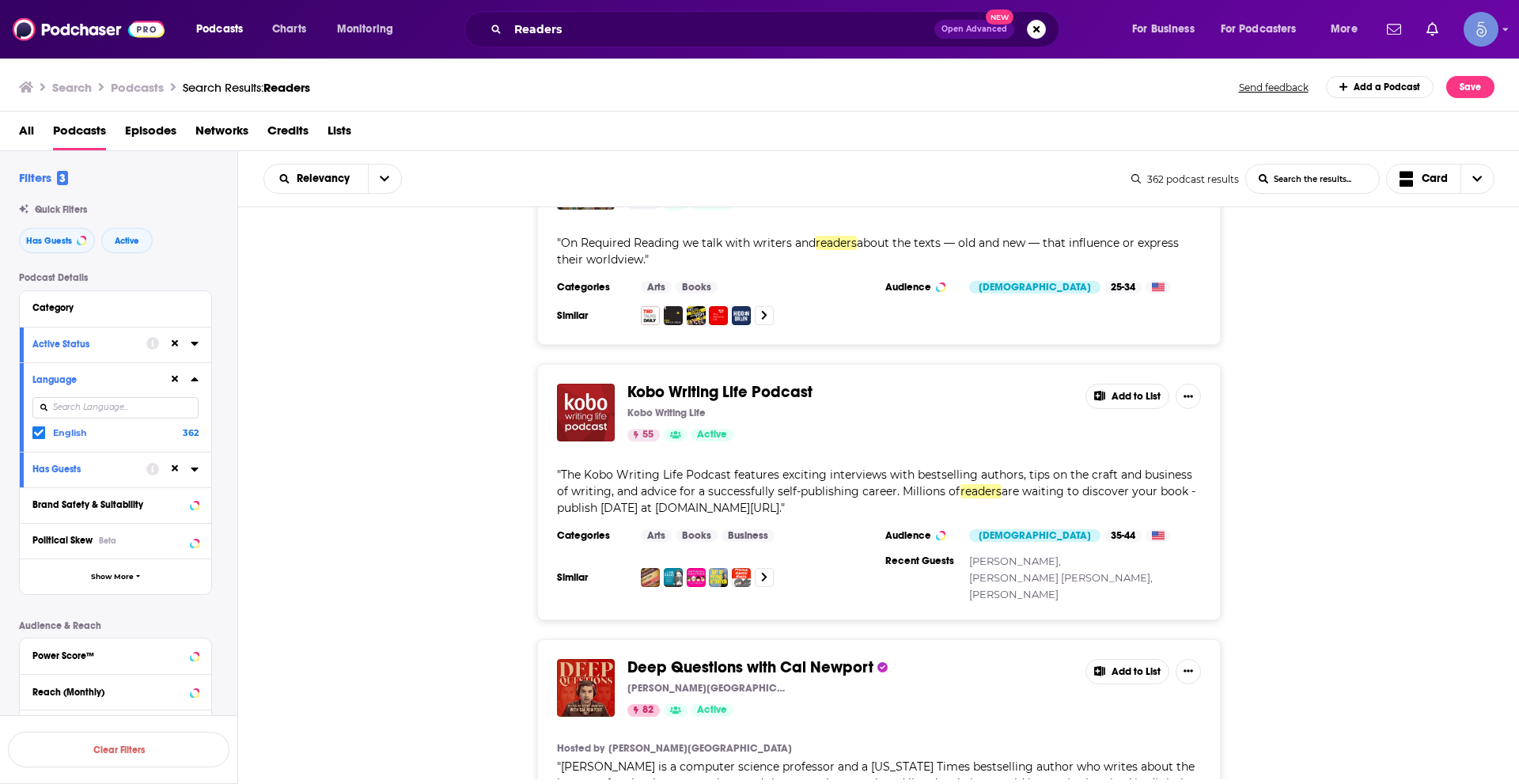
drag, startPoint x: 562, startPoint y: 323, endPoint x: 792, endPoint y: 363, distance: 233.5
click at [792, 467] on span "The Kobo Writing Life Podcast features exciting interviews with bestselling aut…" at bounding box center [876, 491] width 639 height 47
copy span "The Kobo Writing Life Podcast features exciting interviews with bestselling aut…"
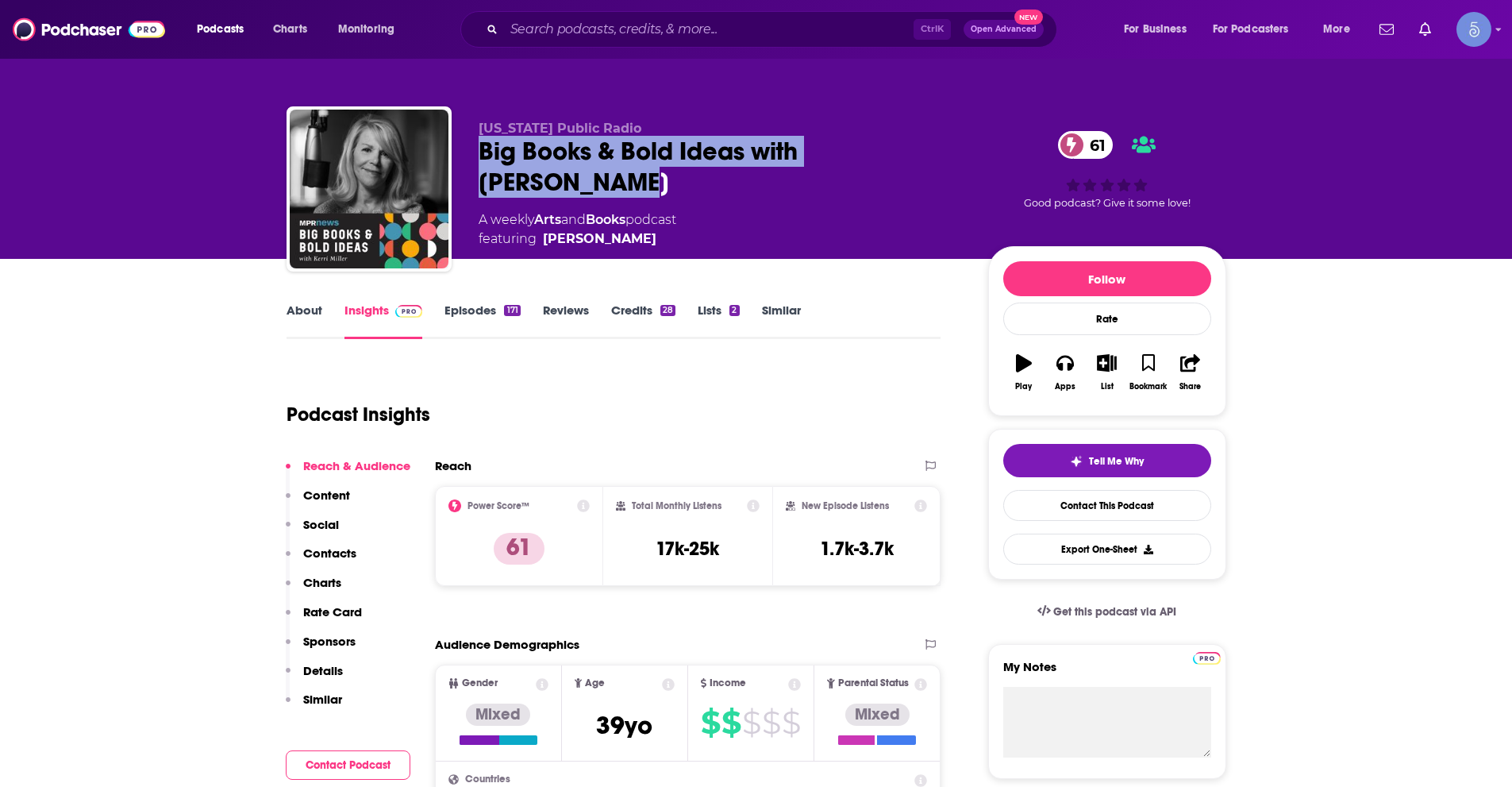
drag, startPoint x: 480, startPoint y: 150, endPoint x: 935, endPoint y: 151, distance: 455.0
click at [929, 148] on div "Big Books & Bold Ideas with Kerri Miller 61" at bounding box center [720, 166] width 484 height 62
copy h2 "Big Books & Bold Ideas with Kerri Miller"
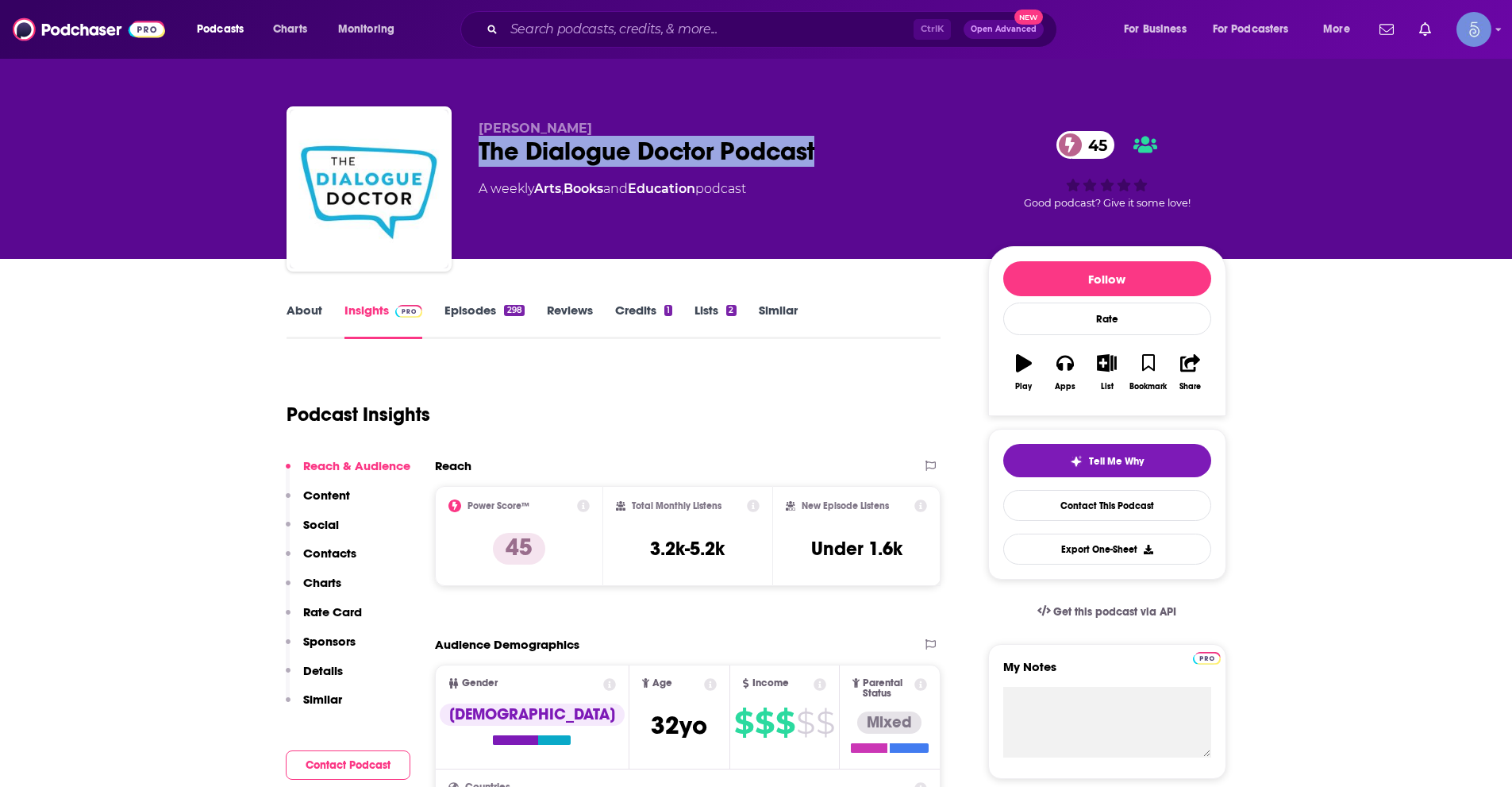
drag, startPoint x: 482, startPoint y: 151, endPoint x: 834, endPoint y: 150, distance: 352.0
click at [834, 150] on div "The Dialogue Doctor Podcast 45" at bounding box center [720, 151] width 484 height 31
copy h2 "The Dialogue Doctor Podcast"
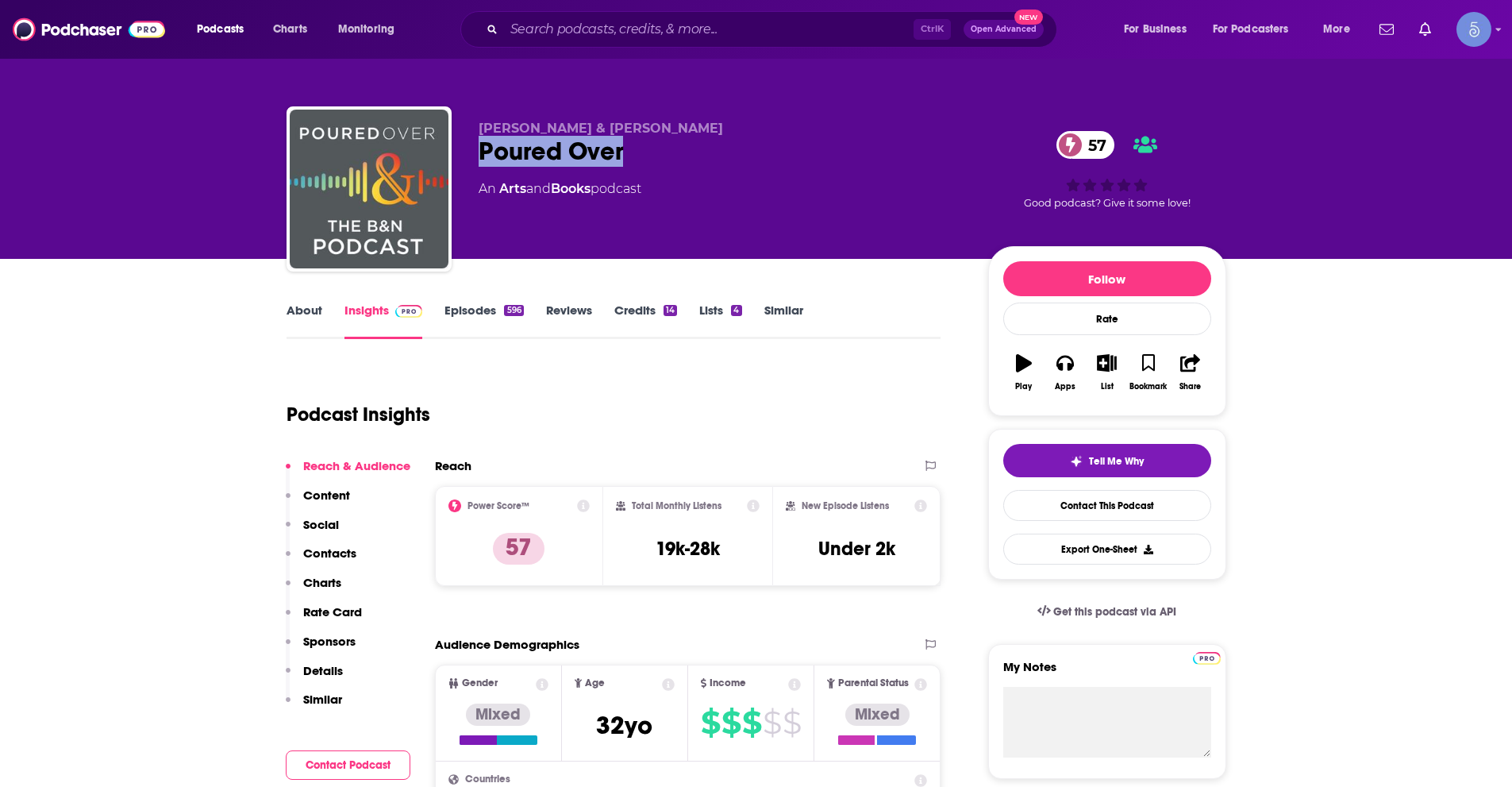
drag, startPoint x: 622, startPoint y: 142, endPoint x: 481, endPoint y: 157, distance: 141.8
click at [481, 157] on div "Poured Over 57" at bounding box center [720, 151] width 484 height 31
copy h2 "Poured Over"
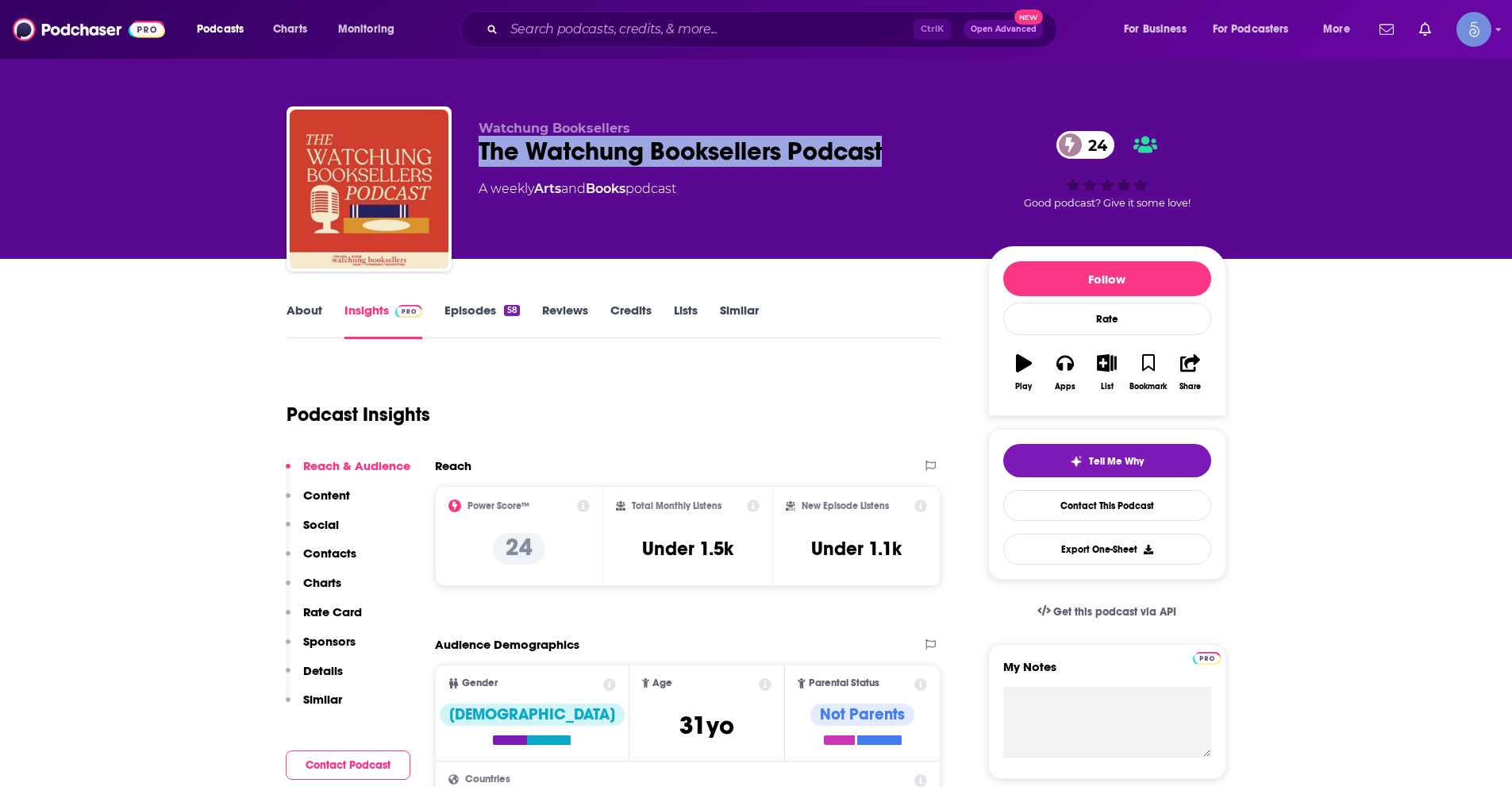
drag, startPoint x: 890, startPoint y: 148, endPoint x: 483, endPoint y: 160, distance: 407.2
click at [483, 160] on div "The Watchung Booksellers Podcast 24" at bounding box center [720, 151] width 484 height 31
copy h2 "The Watchung Booksellers Podcast"
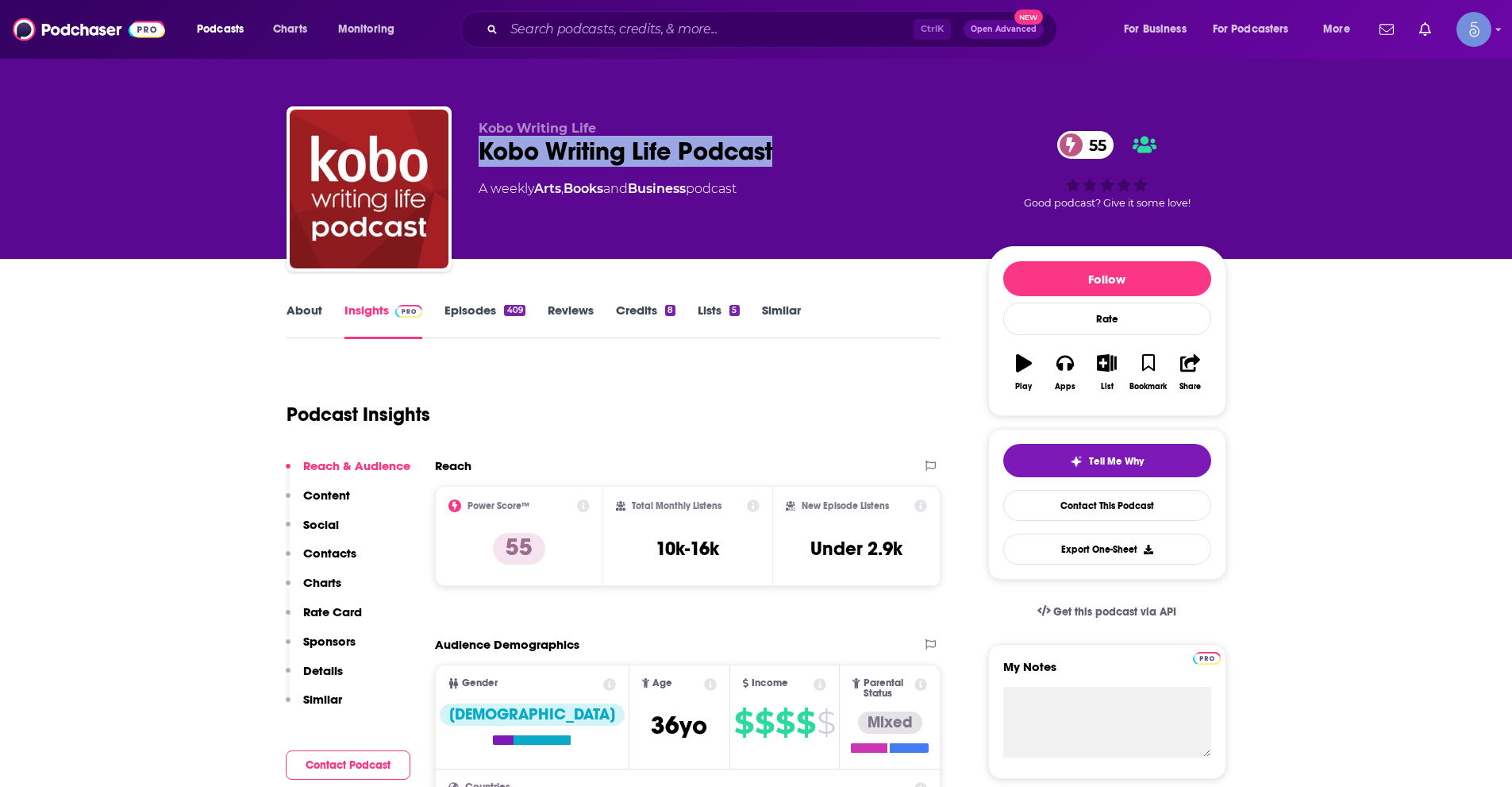
drag, startPoint x: 780, startPoint y: 154, endPoint x: 476, endPoint y: 153, distance: 304.0
click at [476, 153] on div "Kobo Writing Life Kobo Writing Life Podcast 55 A weekly Arts , Books and Busine…" at bounding box center [756, 191] width 940 height 172
copy h2 "Kobo Writing Life Podcast"
